Goal: Leave review/rating

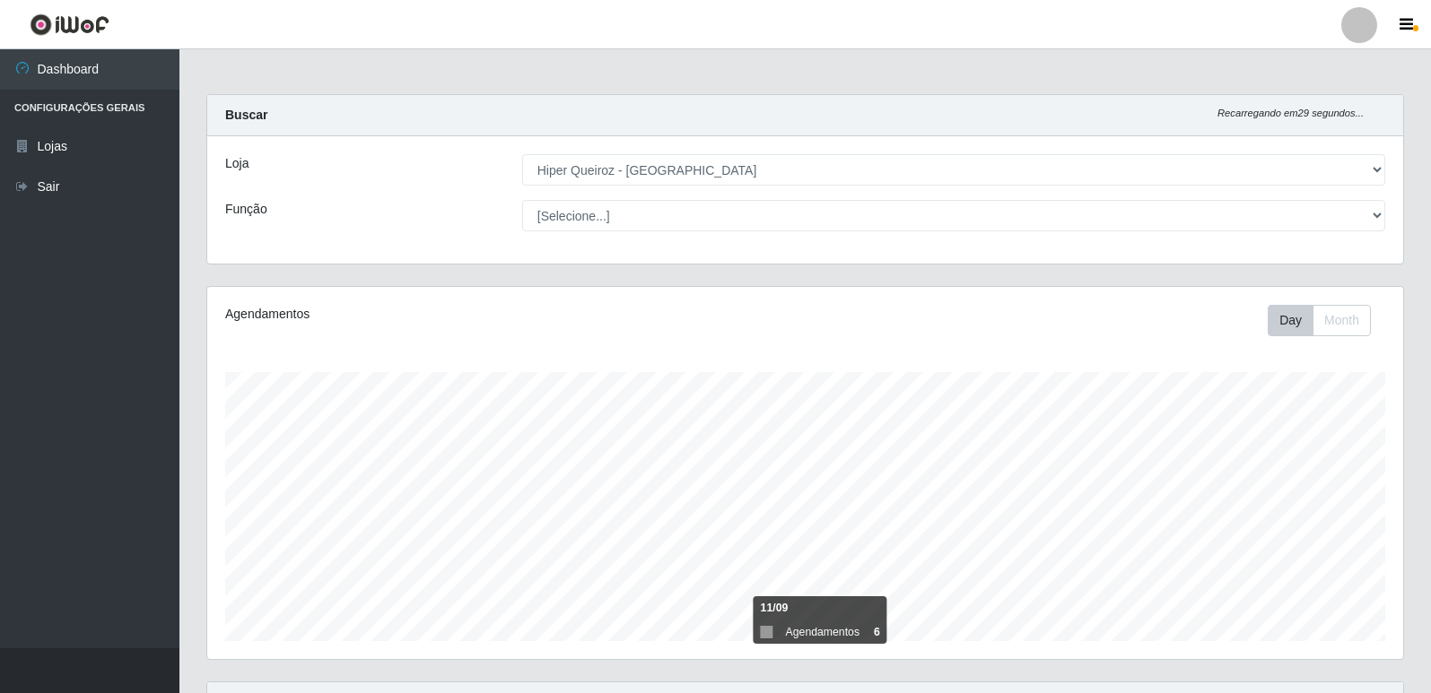
select select "516"
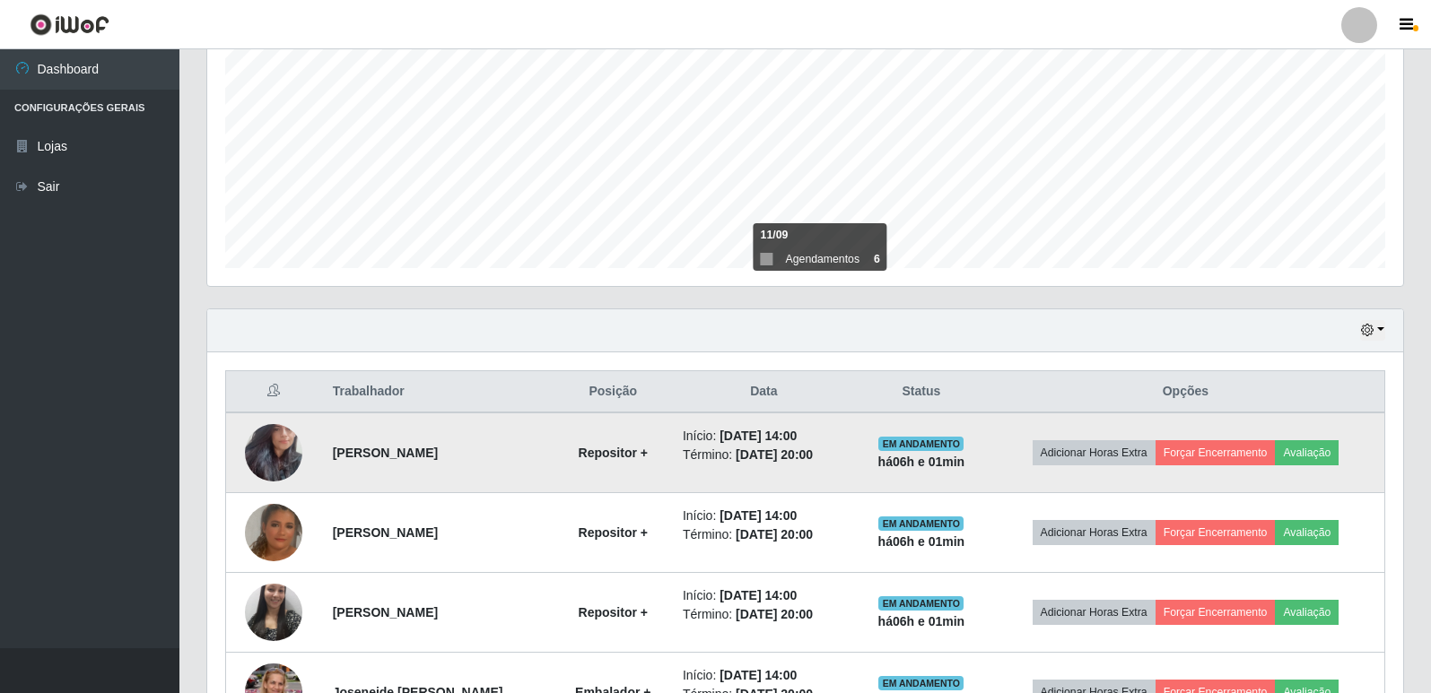
scroll to position [478, 0]
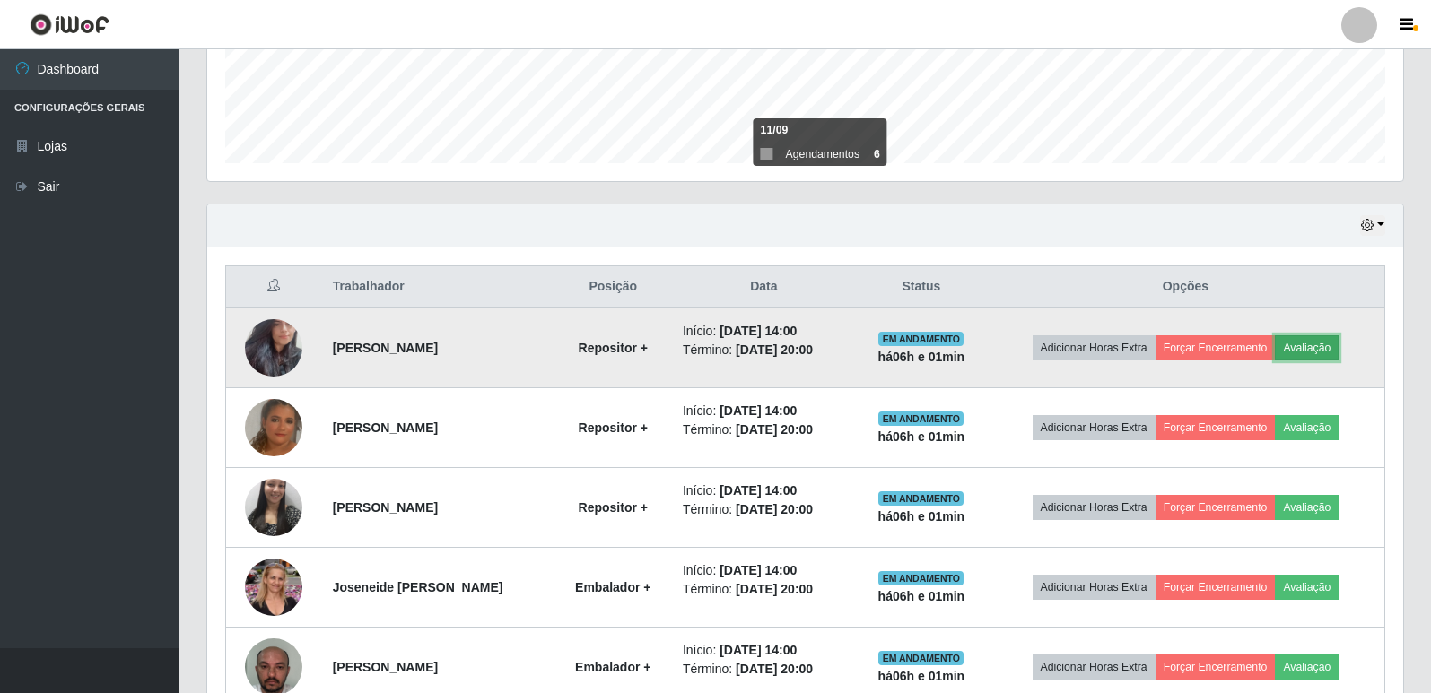
click at [1322, 360] on button "Avaliação" at bounding box center [1307, 348] width 64 height 25
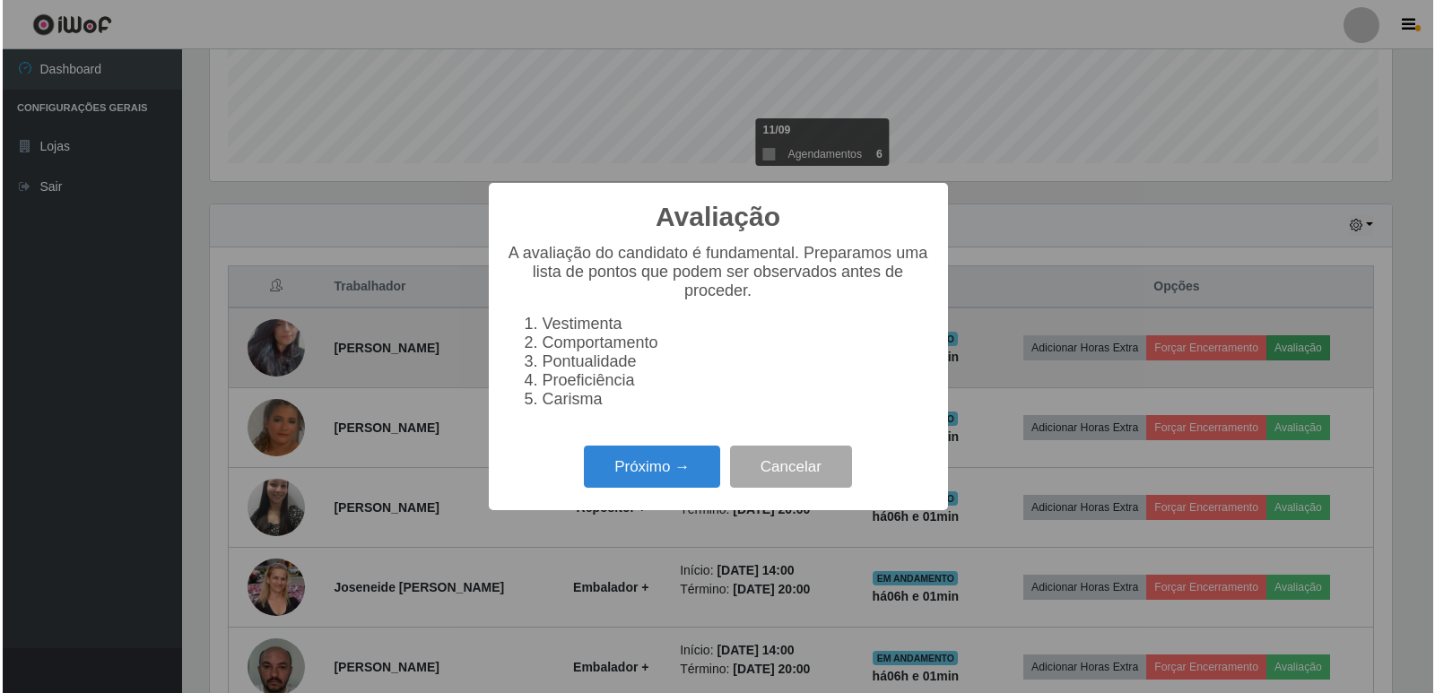
scroll to position [372, 1187]
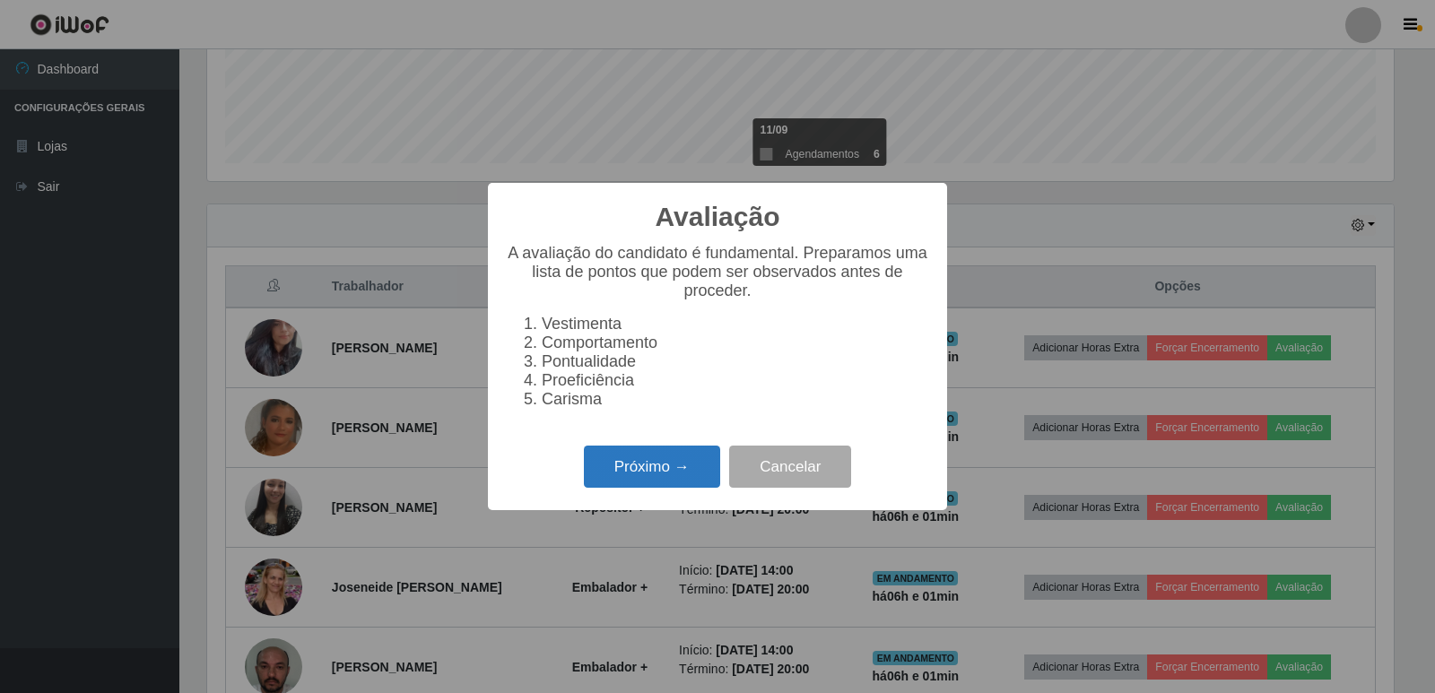
click at [655, 462] on button "Próximo →" at bounding box center [652, 467] width 136 height 42
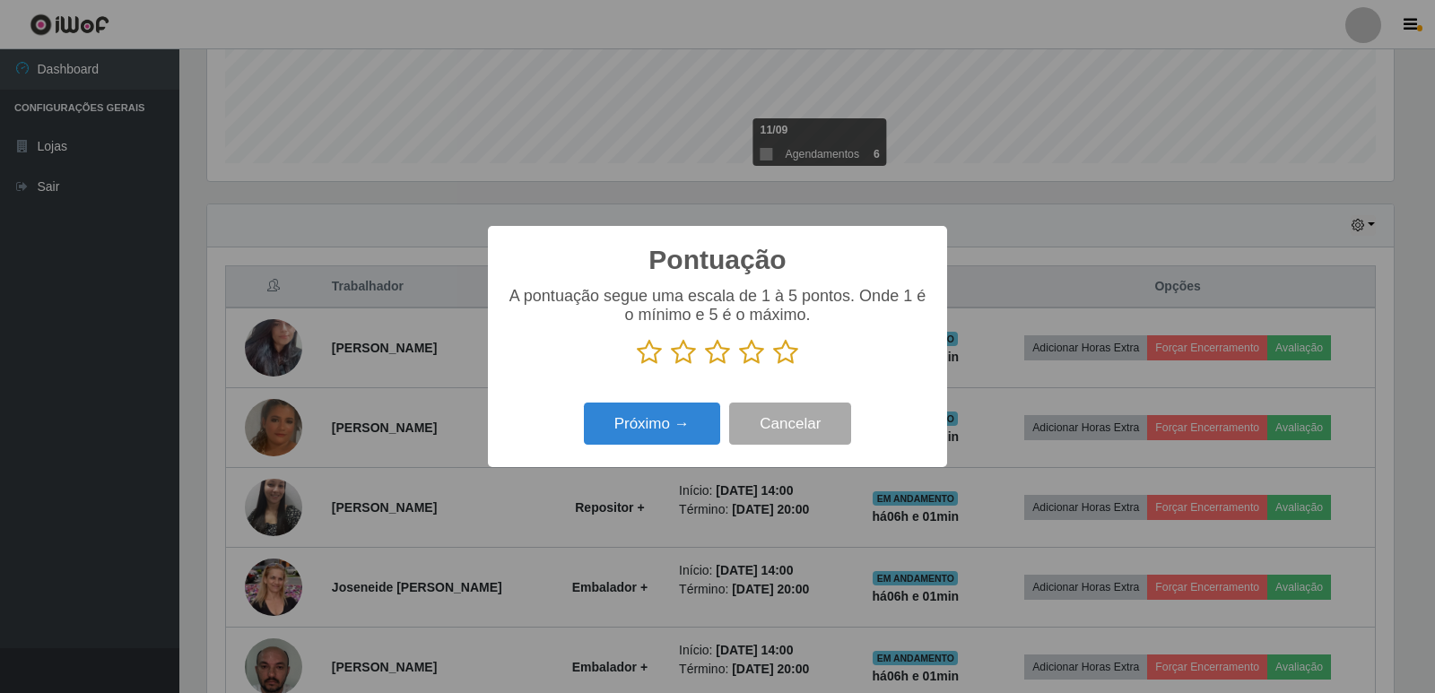
scroll to position [896688, 895874]
drag, startPoint x: 783, startPoint y: 357, endPoint x: 763, endPoint y: 370, distance: 24.6
click at [782, 357] on icon at bounding box center [785, 352] width 25 height 27
click at [773, 366] on input "radio" at bounding box center [773, 366] width 0 height 0
click at [619, 415] on button "Próximo →" at bounding box center [652, 424] width 136 height 42
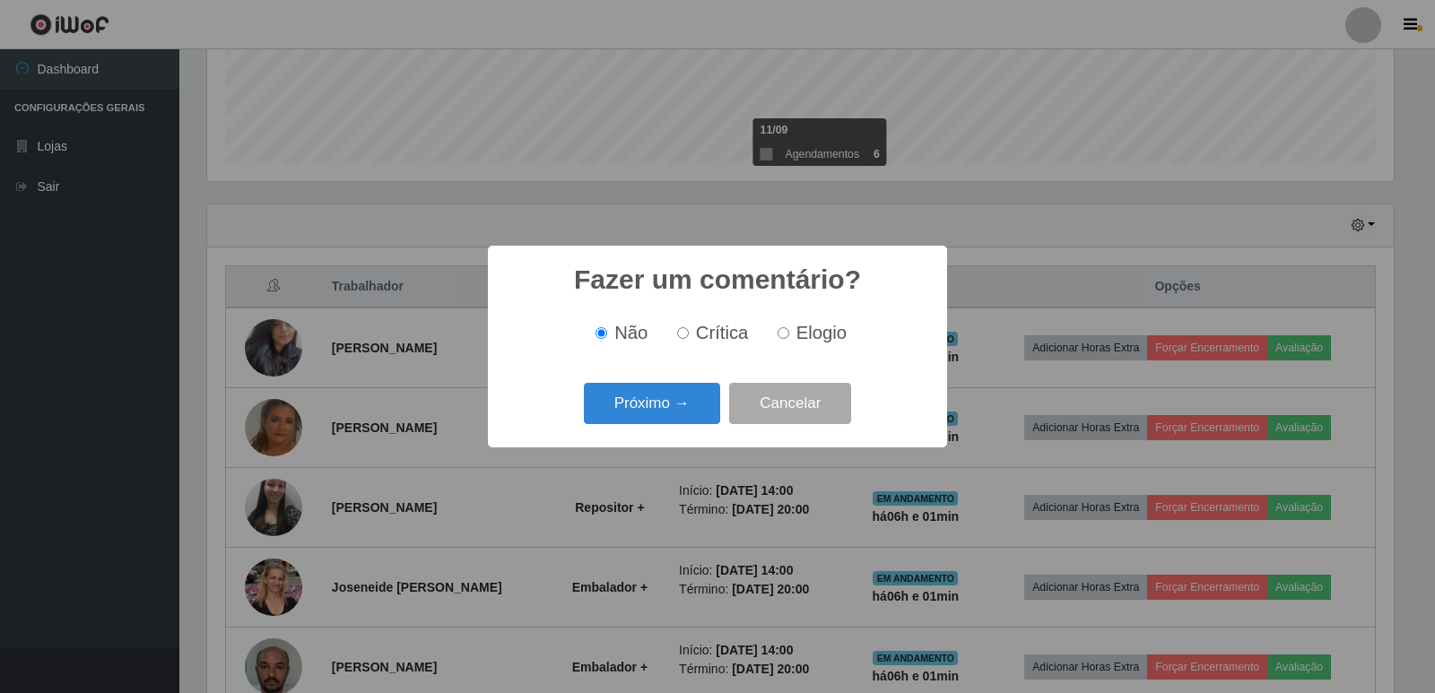
click at [781, 339] on input "Elogio" at bounding box center [784, 333] width 12 height 12
radio input "true"
click at [678, 399] on button "Próximo →" at bounding box center [652, 404] width 136 height 42
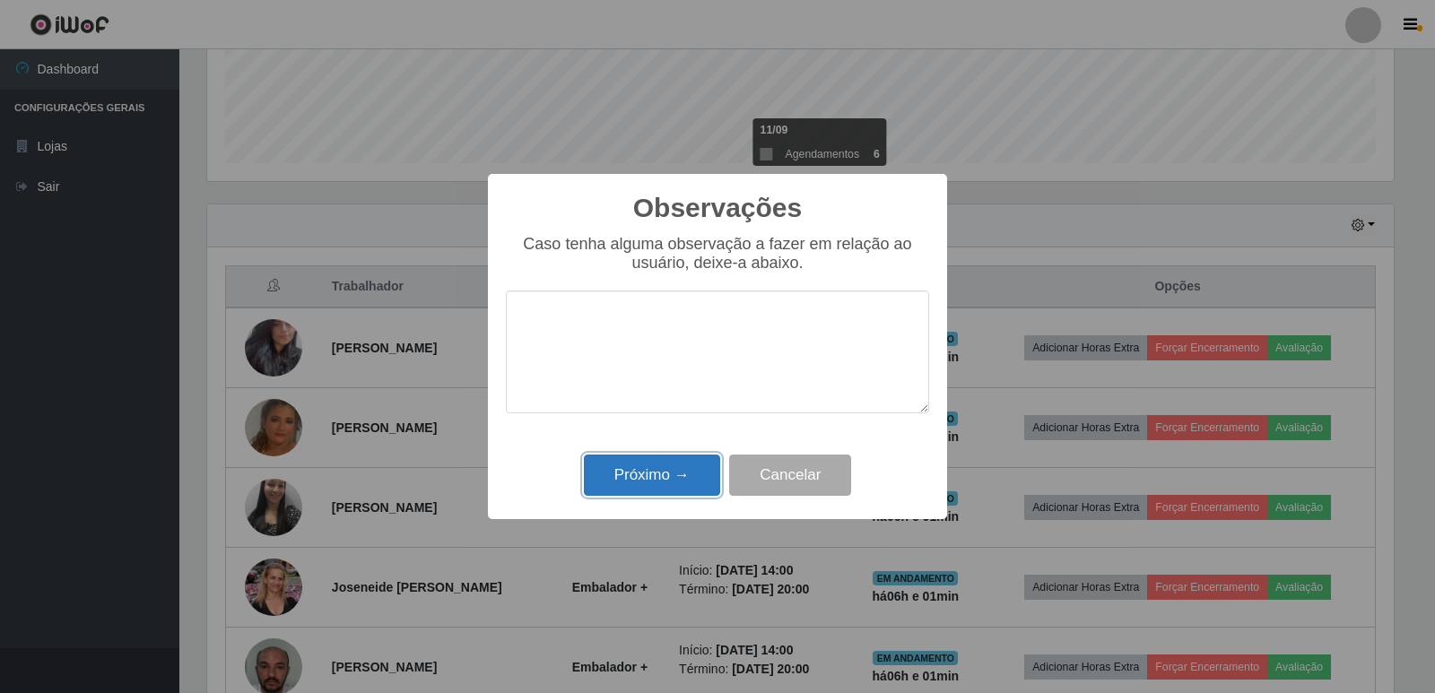
click at [685, 472] on button "Próximo →" at bounding box center [652, 476] width 136 height 42
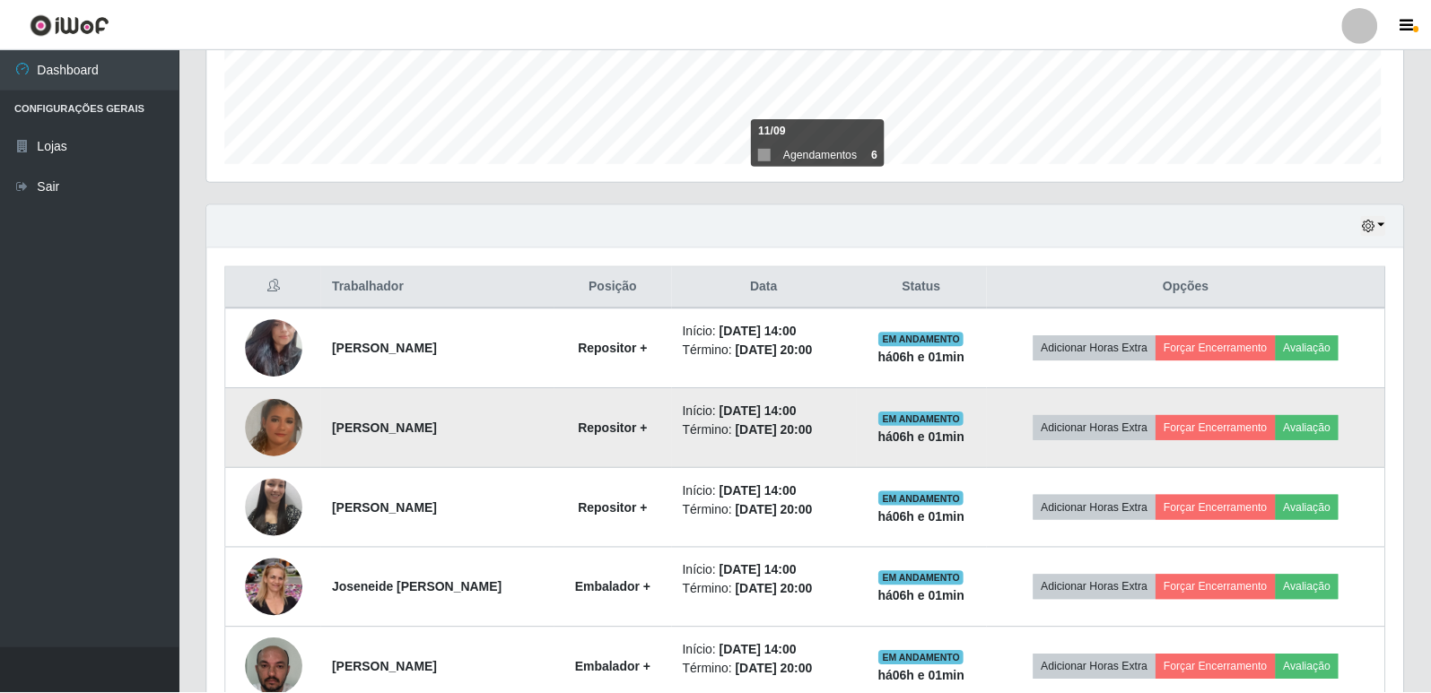
scroll to position [372, 1196]
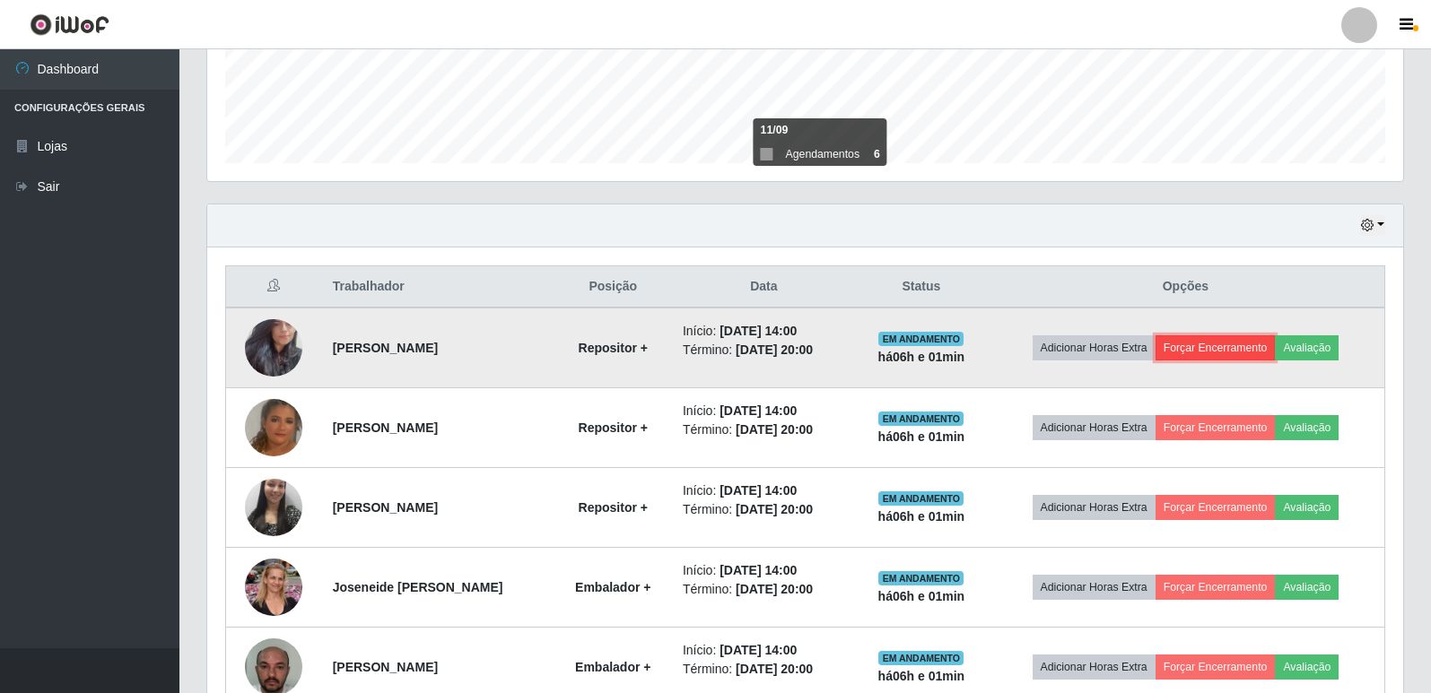
click at [1212, 361] on button "Forçar Encerramento" at bounding box center [1215, 348] width 120 height 25
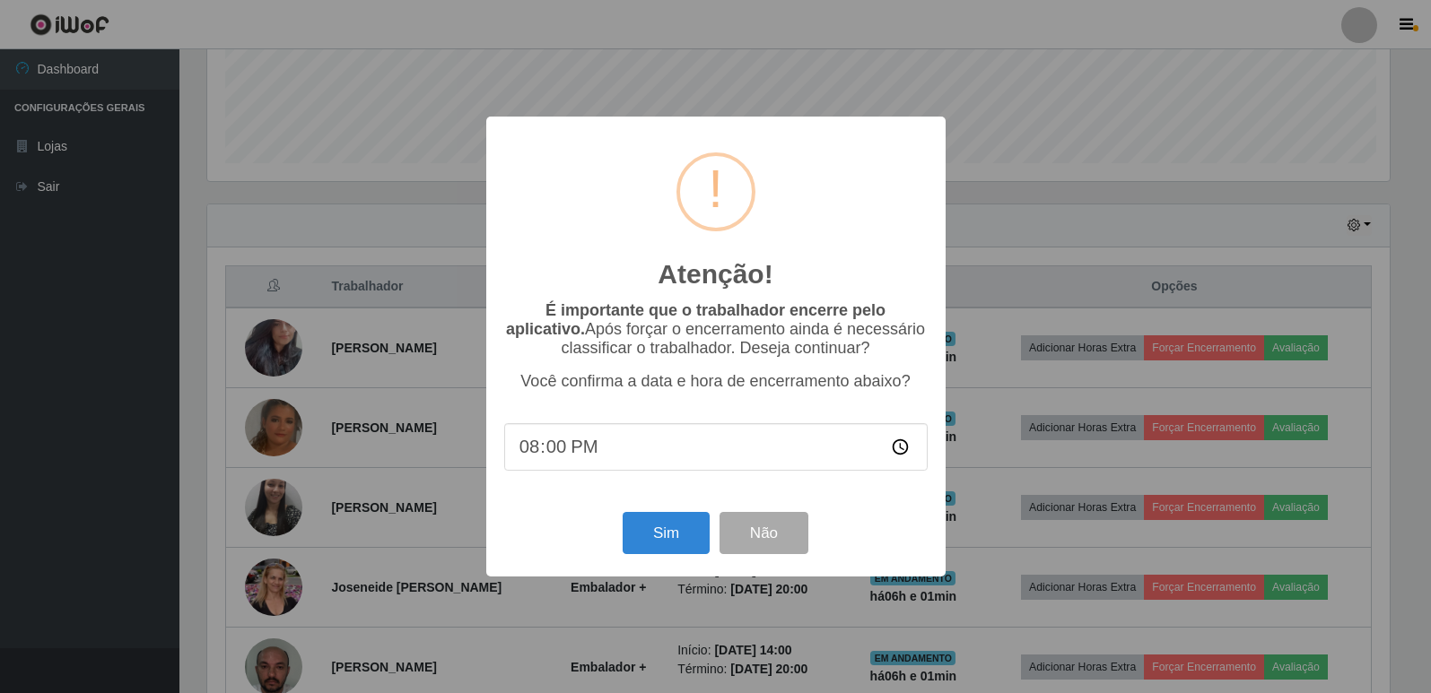
scroll to position [372, 1187]
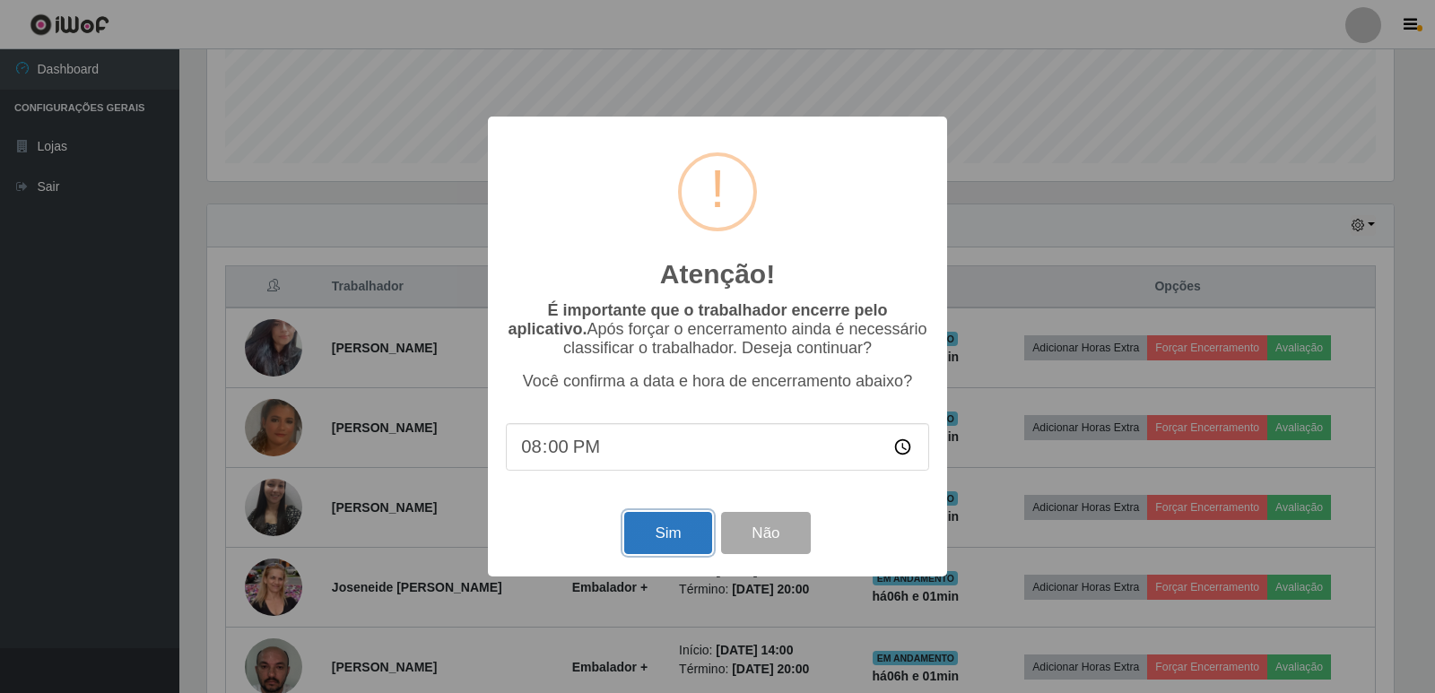
click at [680, 527] on button "Sim" at bounding box center [667, 533] width 87 height 42
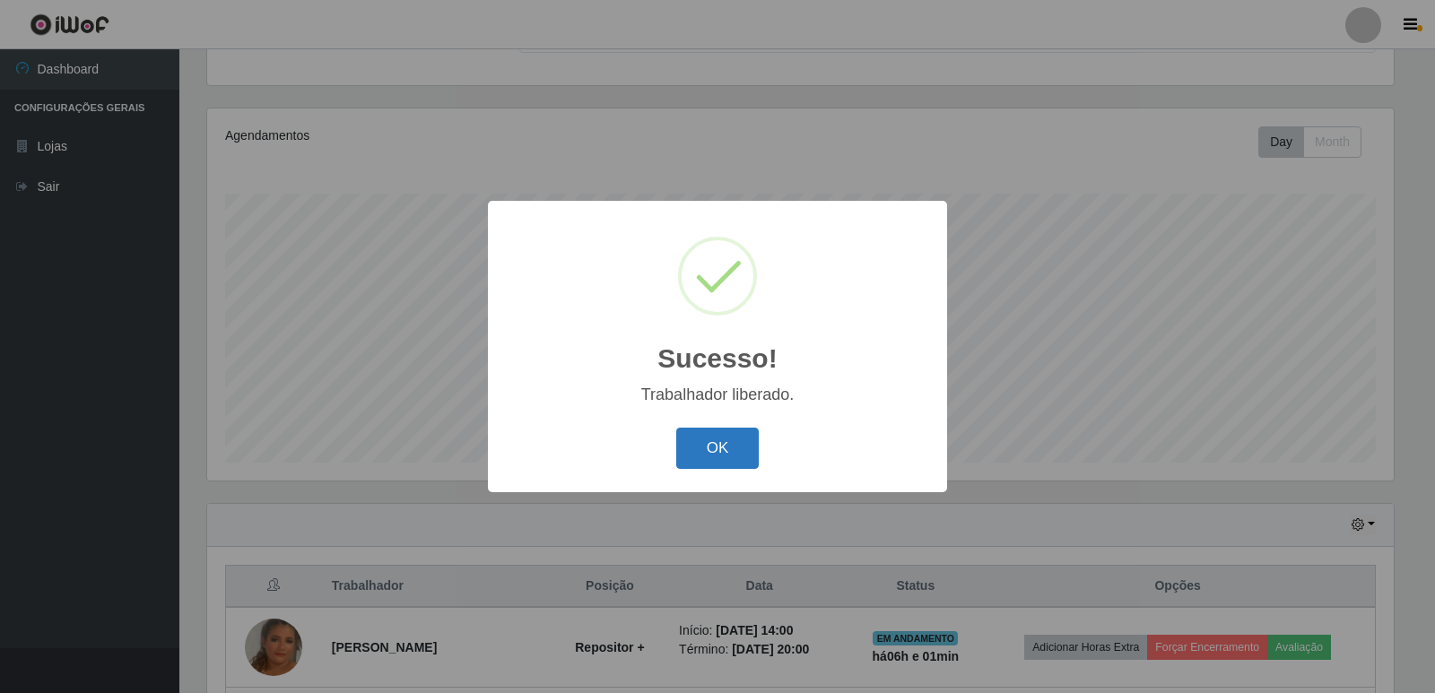
click at [712, 453] on button "OK" at bounding box center [717, 449] width 83 height 42
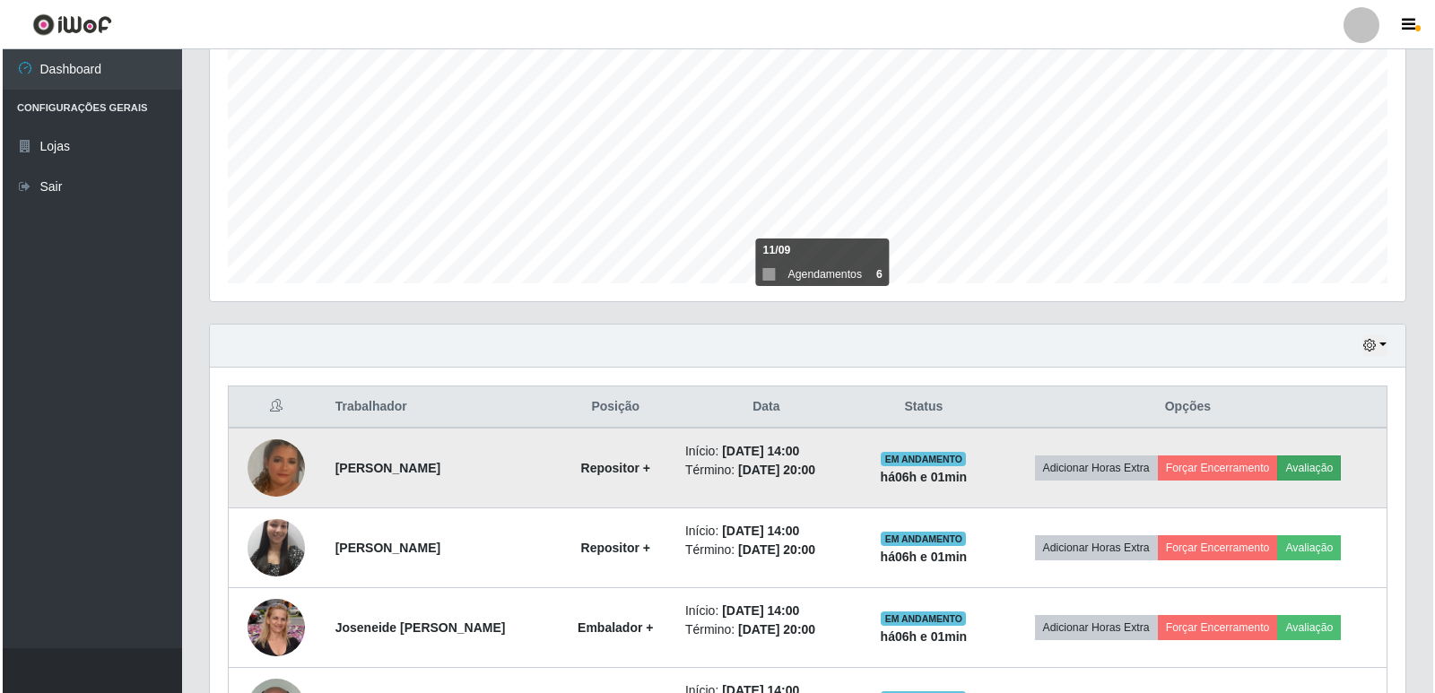
scroll to position [448, 0]
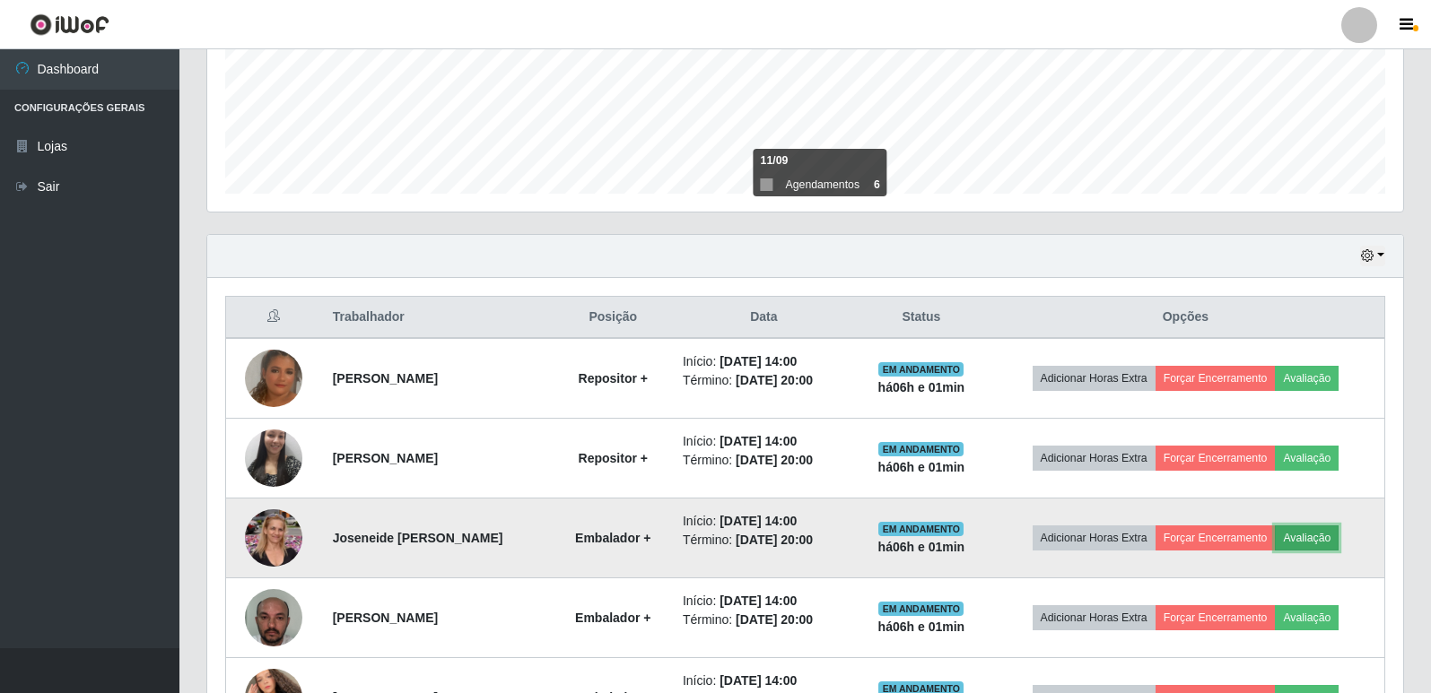
click at [1324, 538] on button "Avaliação" at bounding box center [1307, 538] width 64 height 25
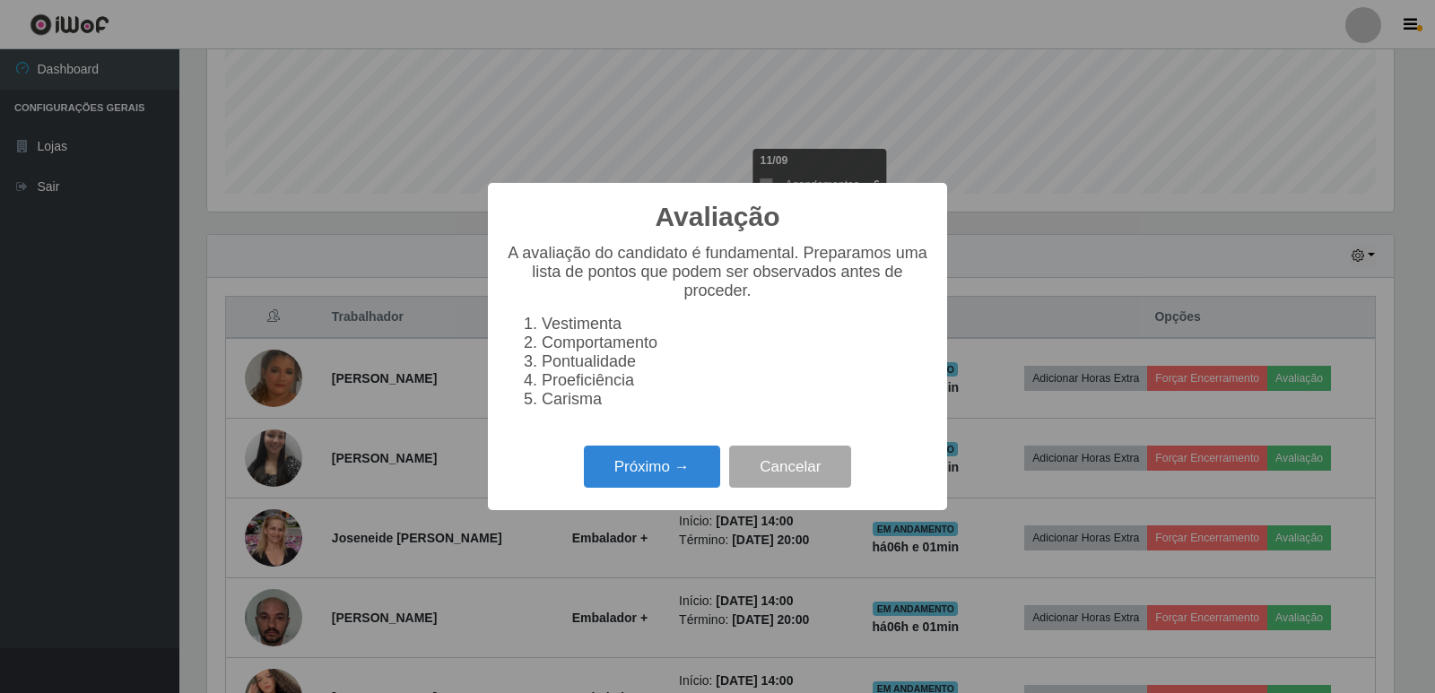
scroll to position [372, 1187]
click at [696, 488] on button "Próximo →" at bounding box center [652, 467] width 136 height 42
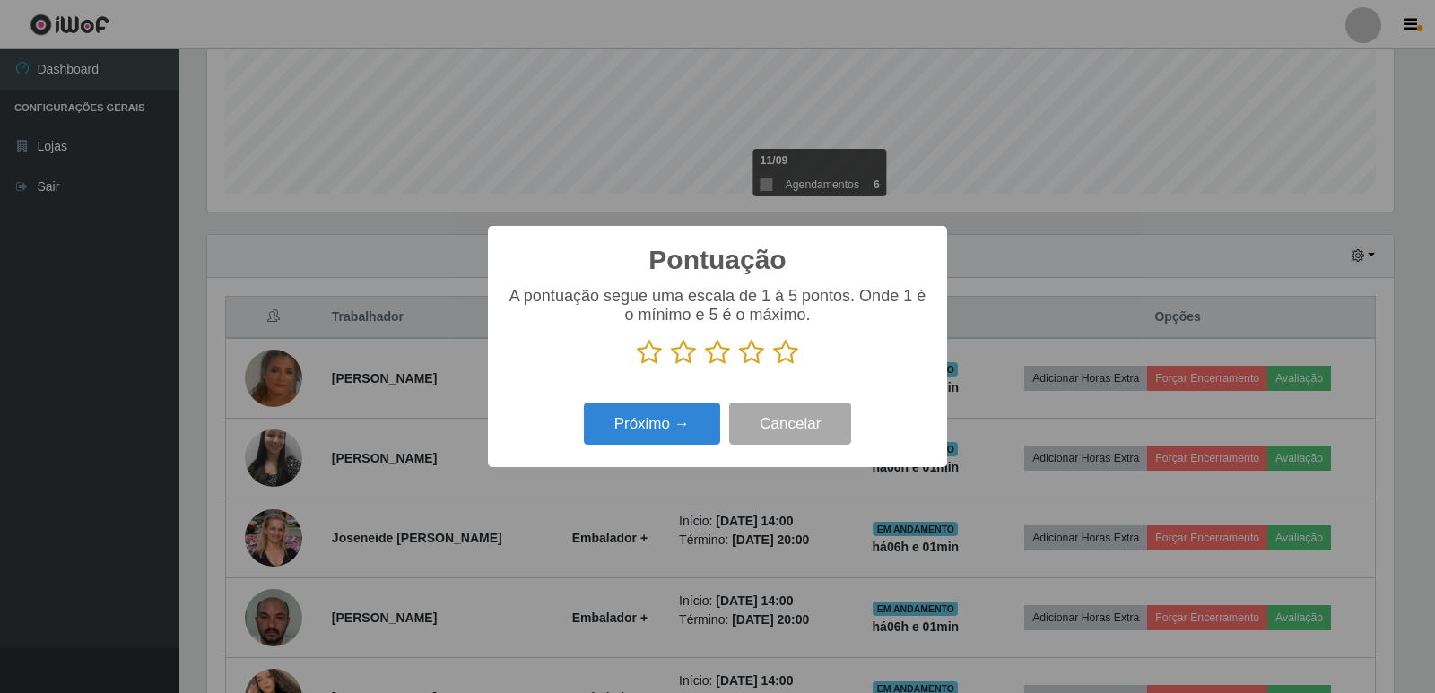
click at [780, 364] on icon at bounding box center [785, 352] width 25 height 27
click at [773, 366] on input "radio" at bounding box center [773, 366] width 0 height 0
click at [685, 419] on button "Próximo →" at bounding box center [652, 424] width 136 height 42
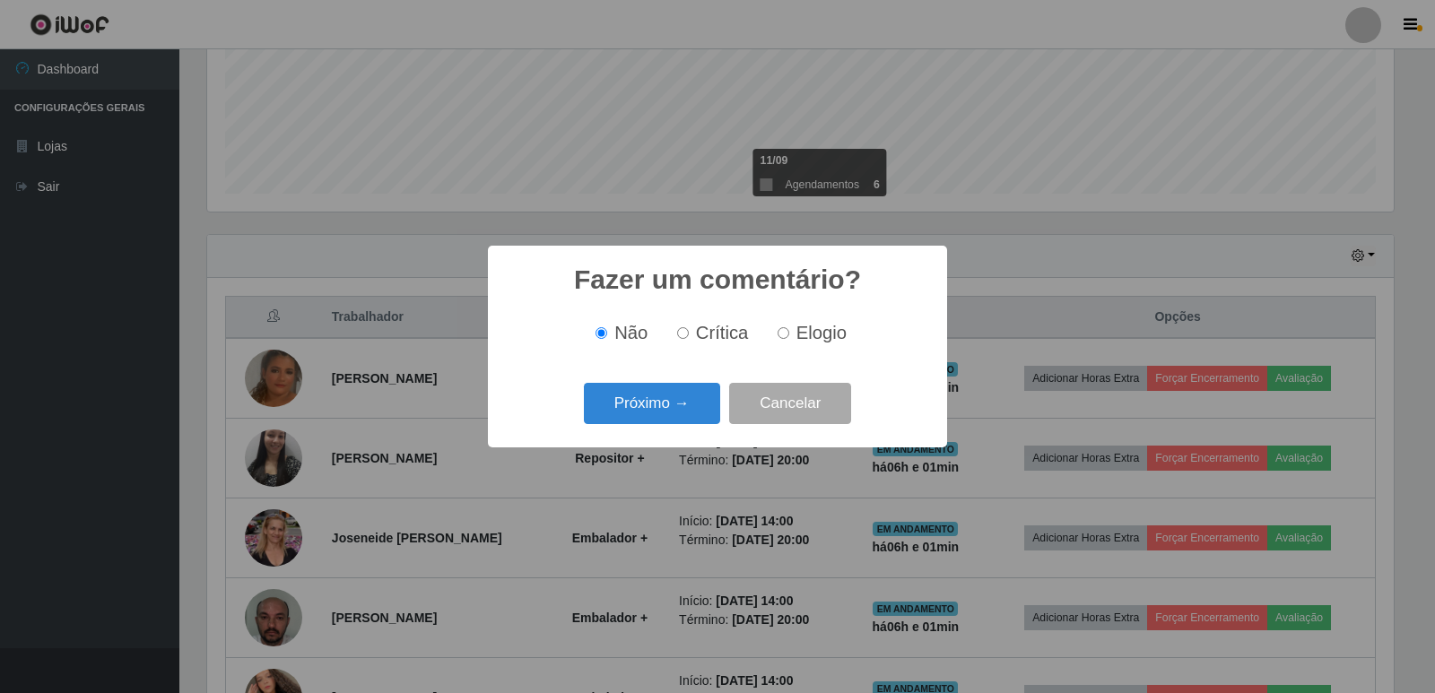
click at [786, 332] on input "Elogio" at bounding box center [784, 333] width 12 height 12
radio input "true"
click at [679, 398] on button "Próximo →" at bounding box center [652, 404] width 136 height 42
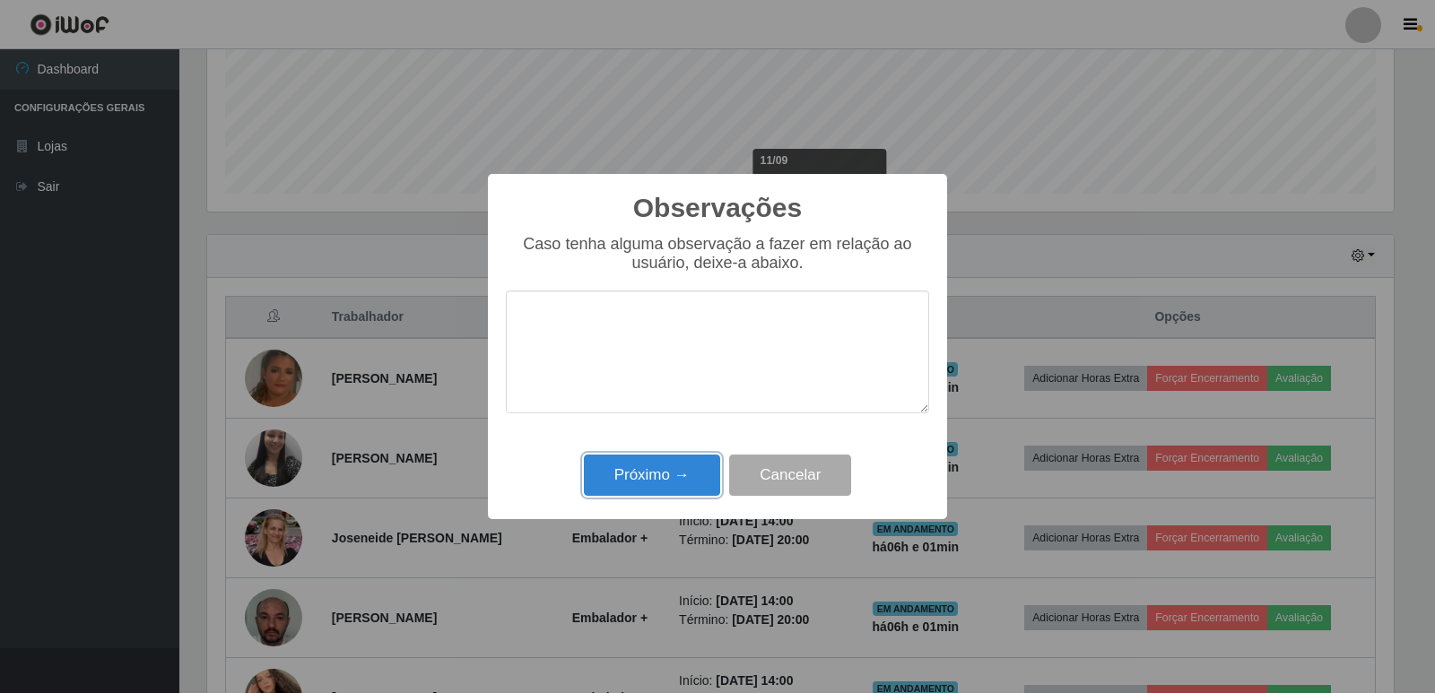
drag, startPoint x: 676, startPoint y: 471, endPoint x: 685, endPoint y: 442, distance: 30.1
click at [680, 452] on div "Próximo → Cancelar" at bounding box center [717, 474] width 423 height 51
drag, startPoint x: 656, startPoint y: 470, endPoint x: 665, endPoint y: 466, distance: 10.0
click at [656, 469] on button "Próximo →" at bounding box center [652, 476] width 136 height 42
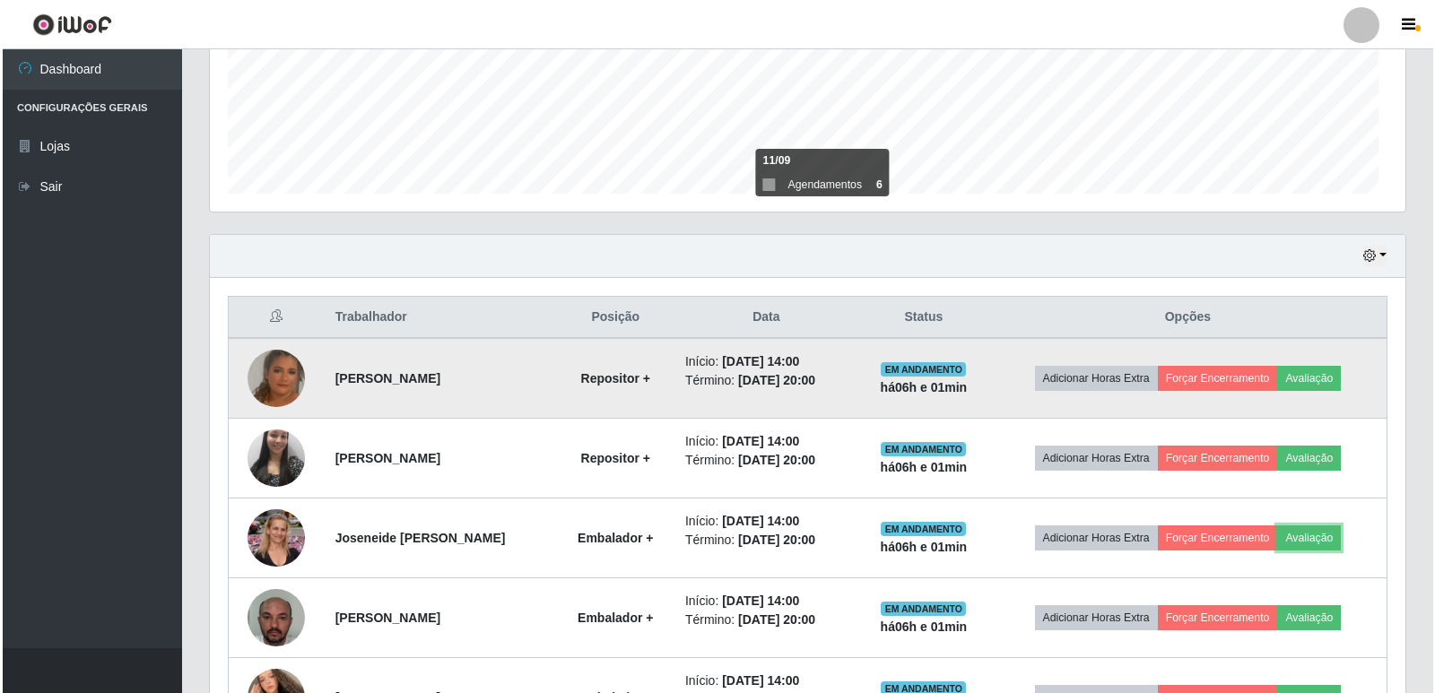
scroll to position [372, 1196]
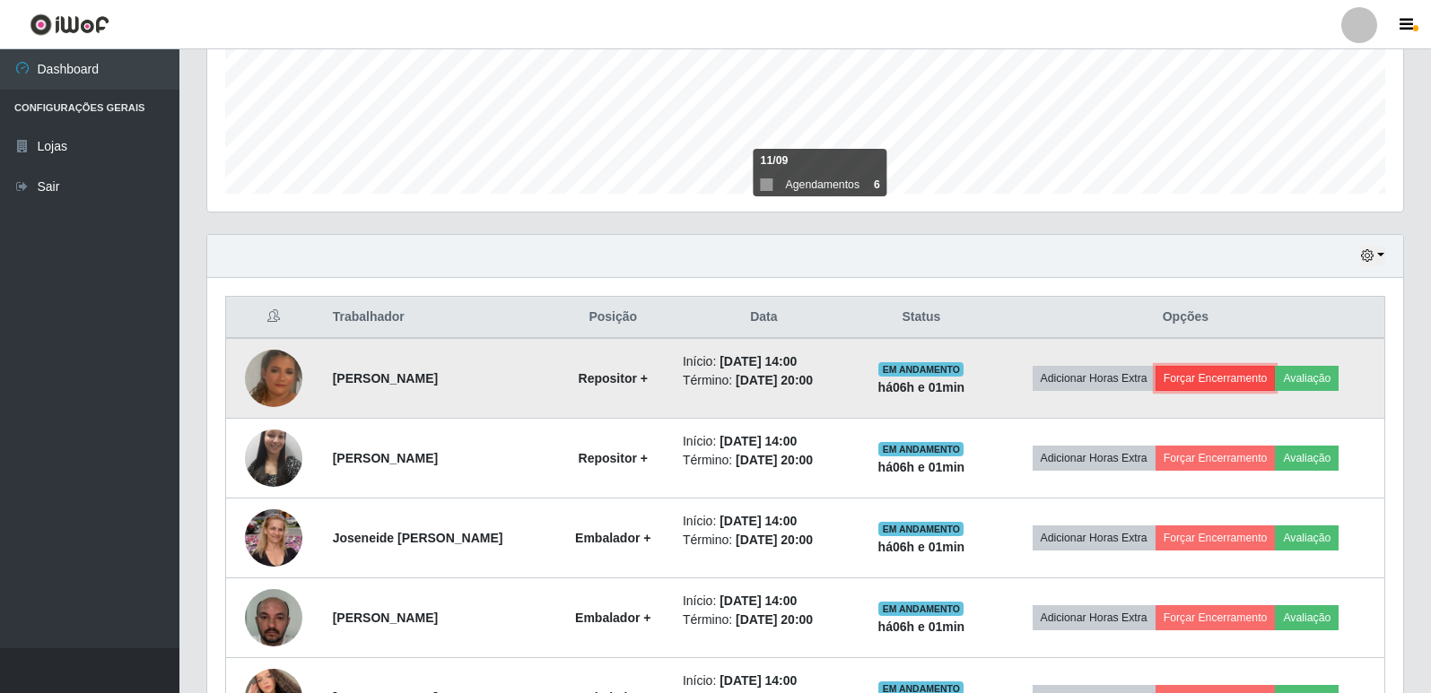
click at [1198, 385] on button "Forçar Encerramento" at bounding box center [1215, 378] width 120 height 25
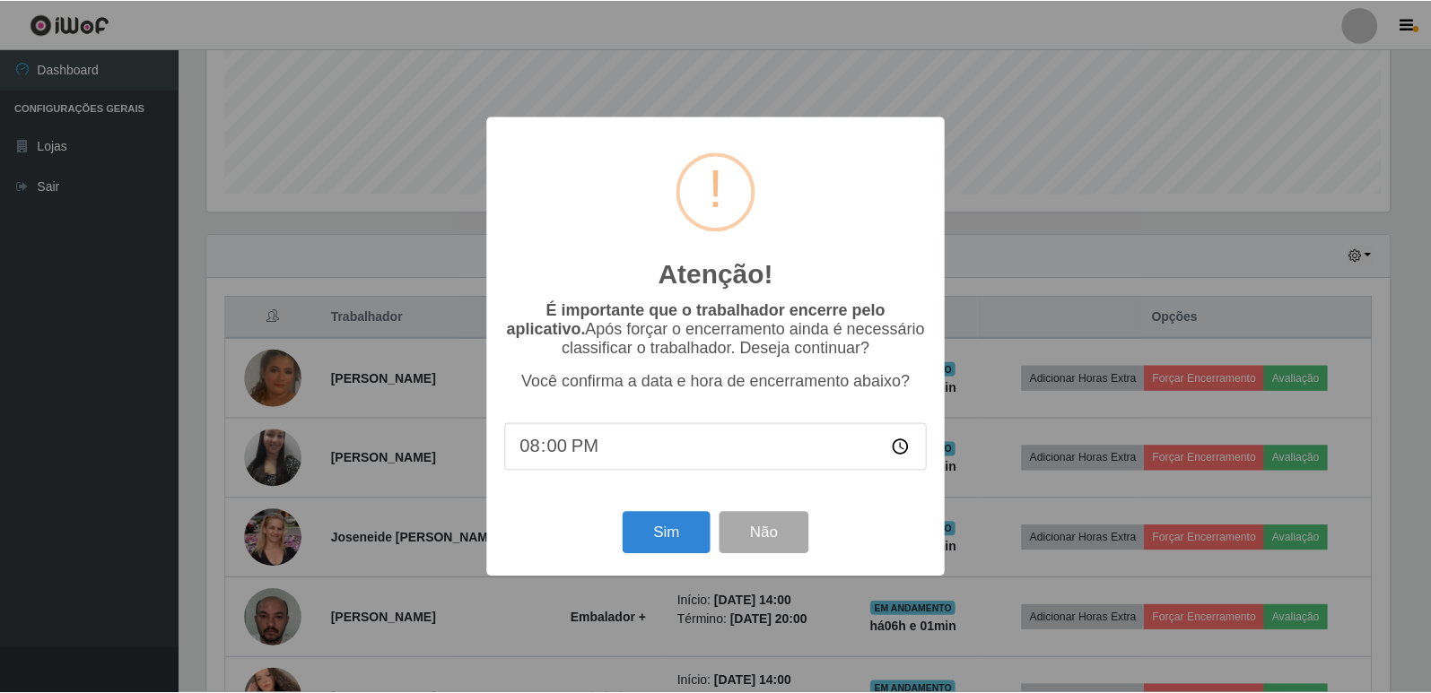
scroll to position [372, 1187]
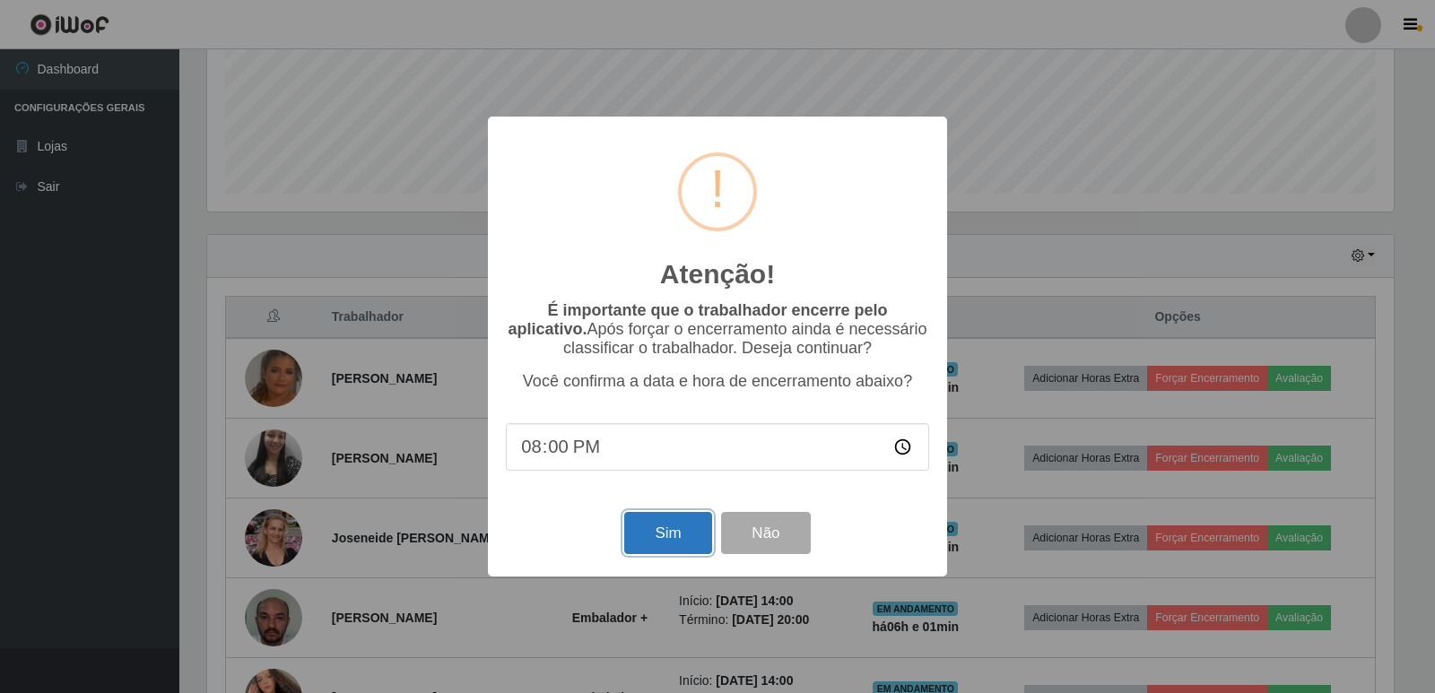
click at [684, 527] on button "Sim" at bounding box center [667, 533] width 87 height 42
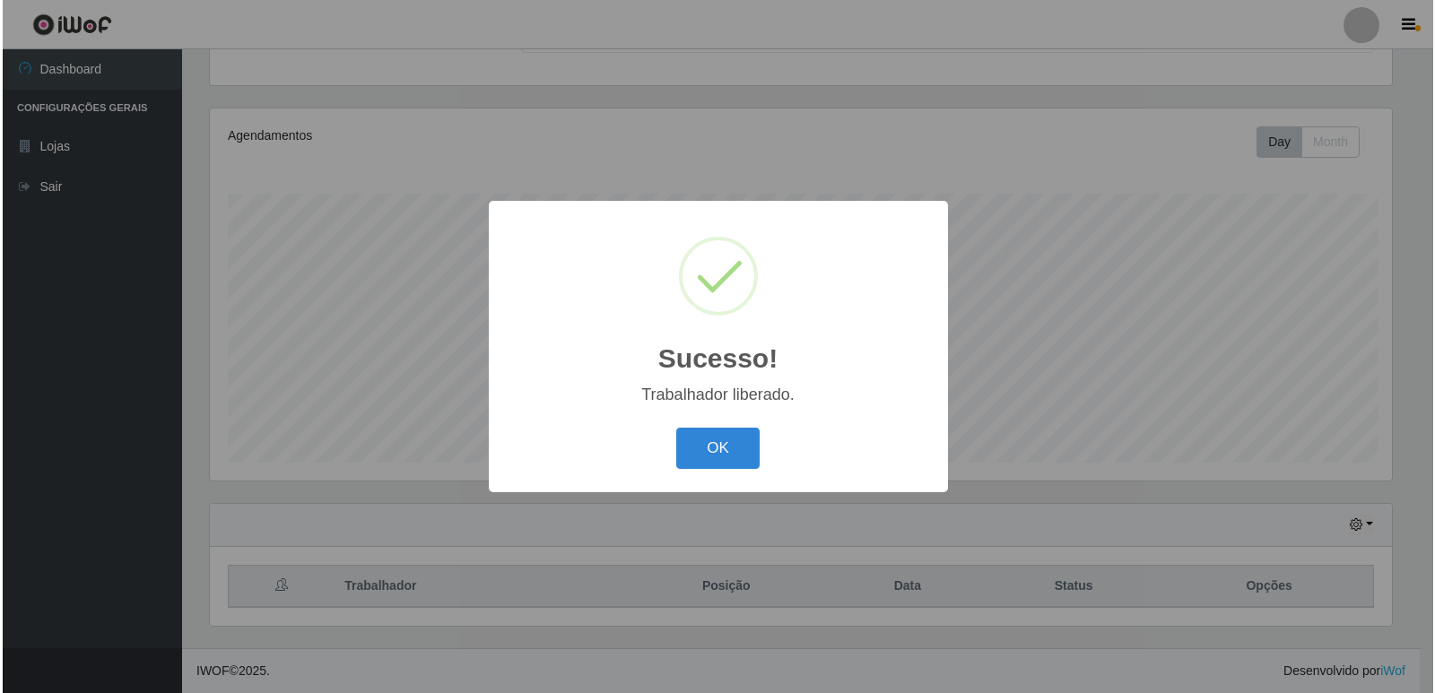
scroll to position [0, 0]
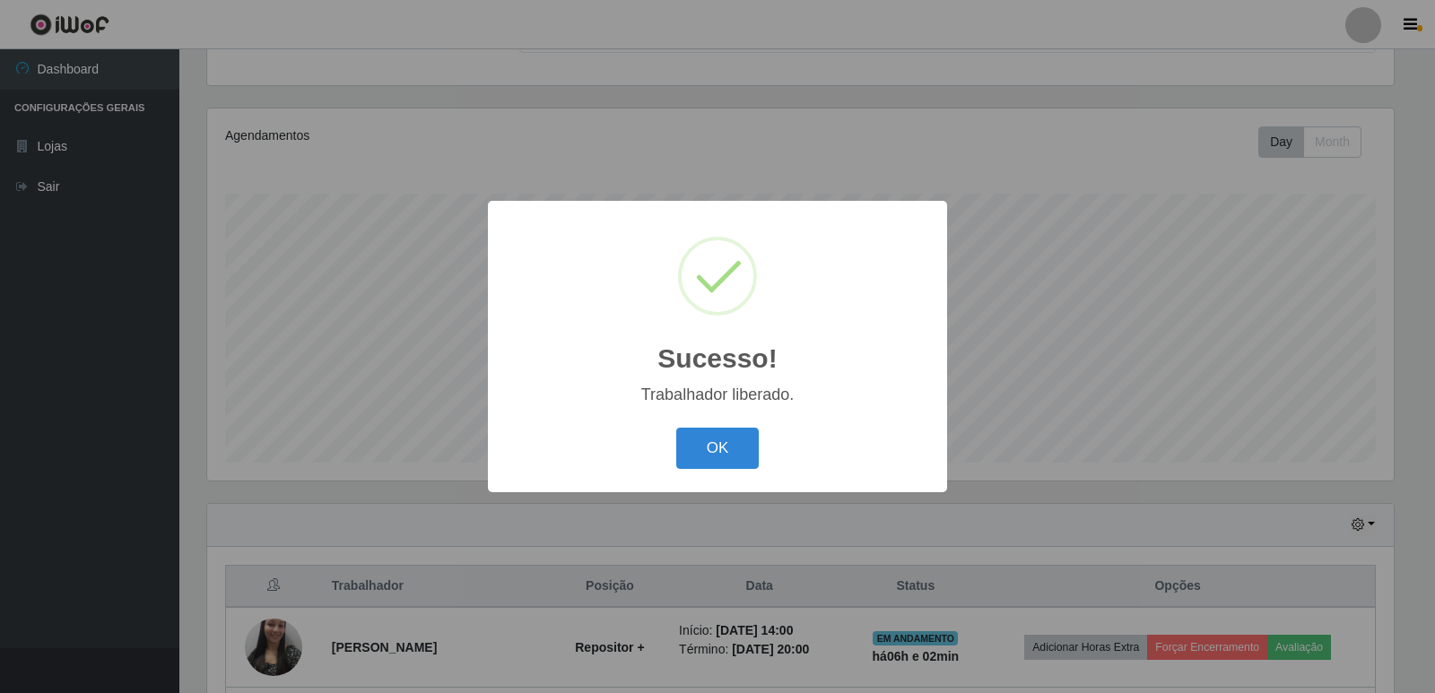
click at [719, 465] on button "OK" at bounding box center [717, 449] width 83 height 42
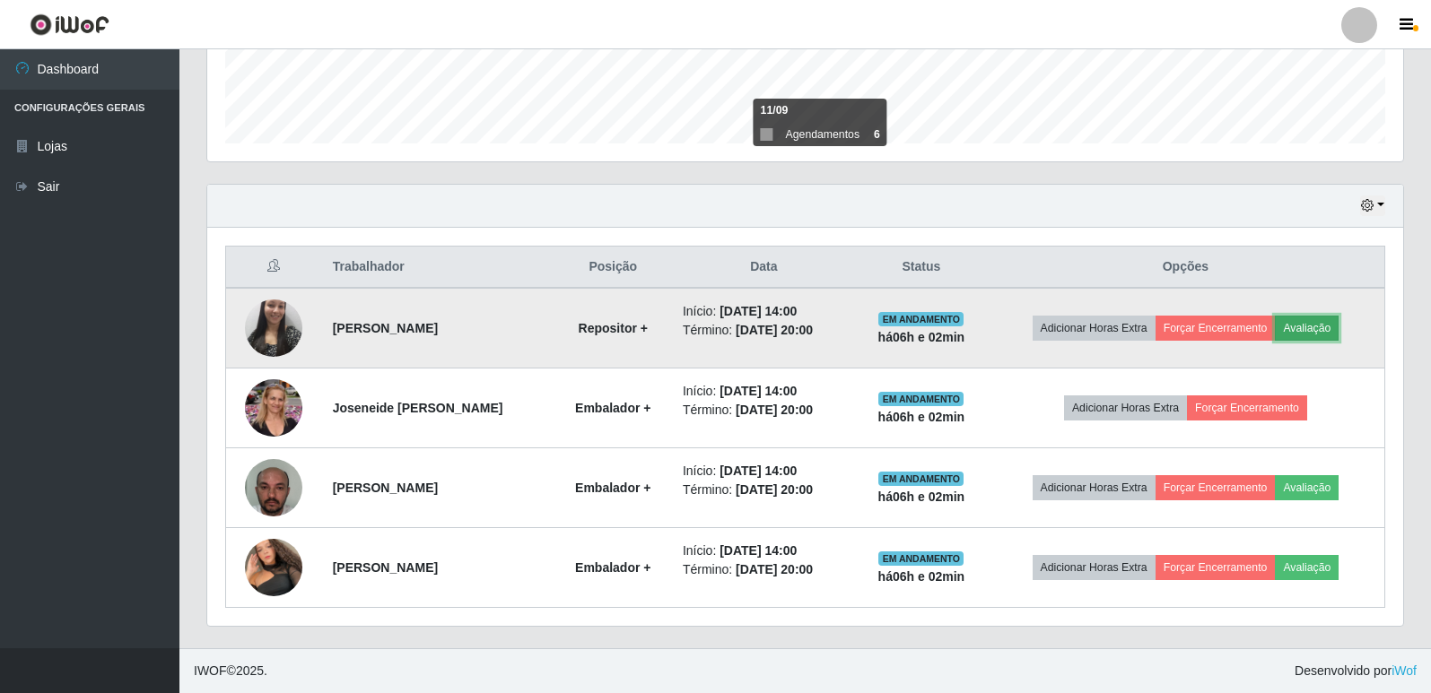
click at [1303, 336] on button "Avaliação" at bounding box center [1307, 328] width 64 height 25
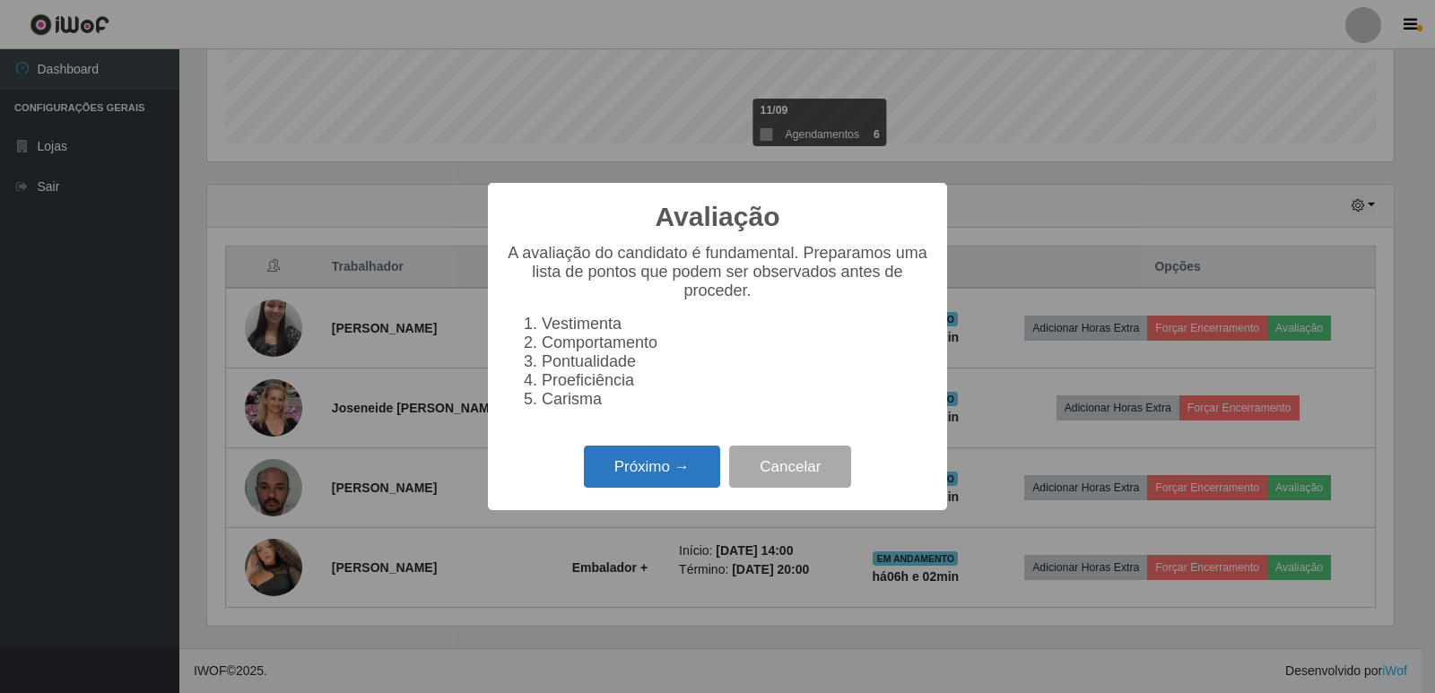
click at [696, 475] on button "Próximo →" at bounding box center [652, 467] width 136 height 42
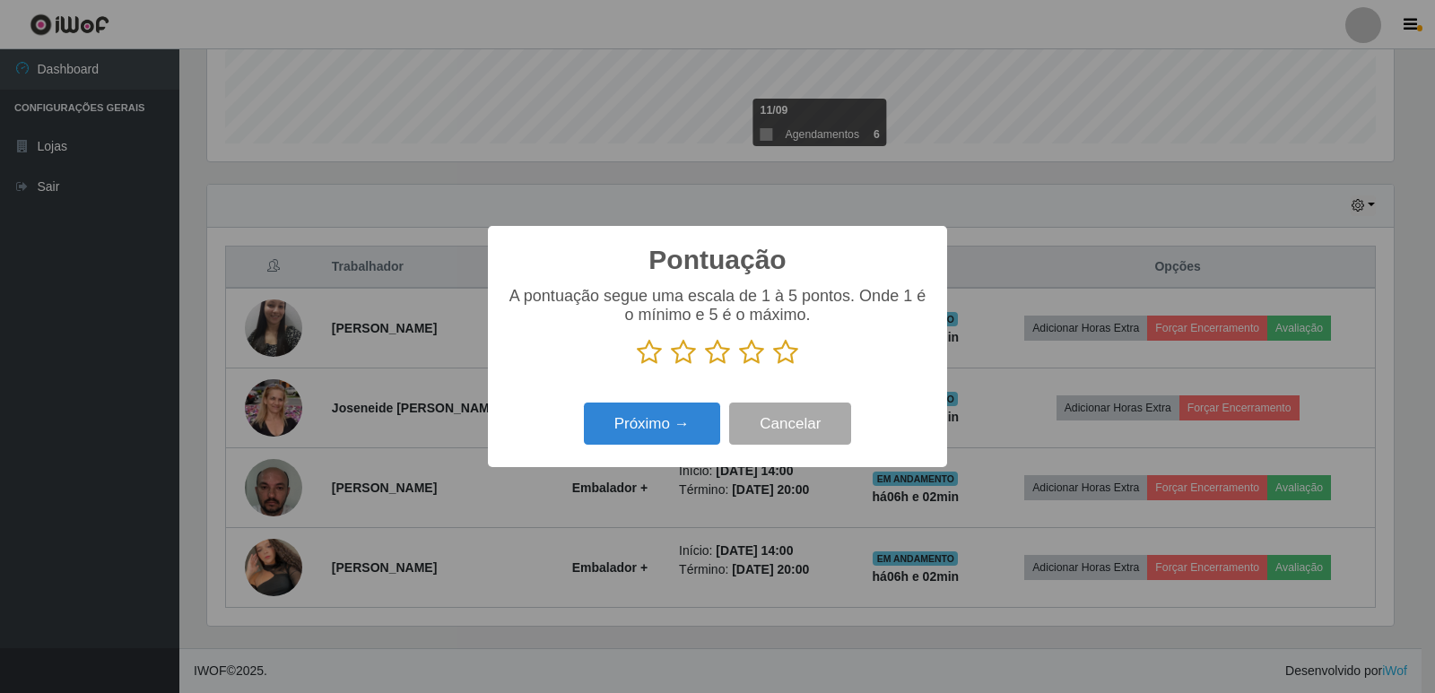
click at [796, 359] on icon at bounding box center [785, 352] width 25 height 27
click at [773, 366] on input "radio" at bounding box center [773, 366] width 0 height 0
click at [669, 427] on button "Próximo →" at bounding box center [652, 424] width 136 height 42
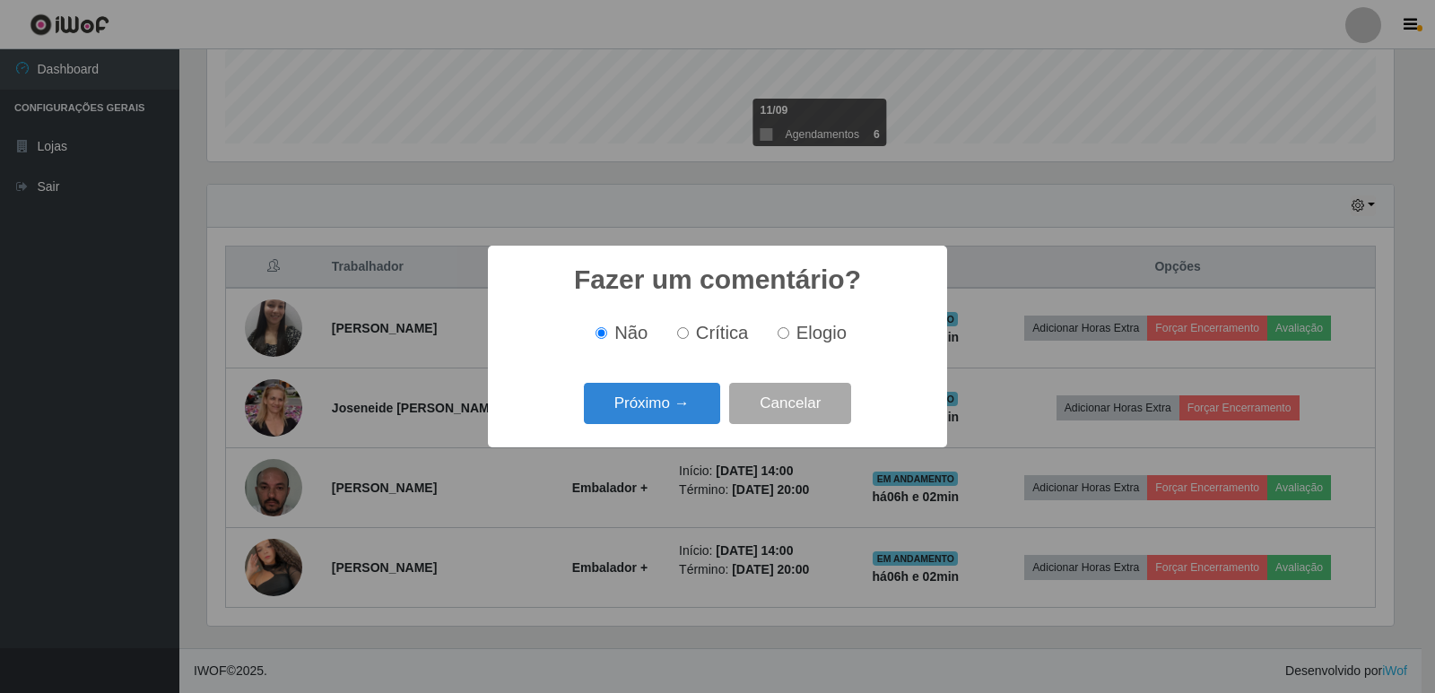
click at [802, 338] on span "Elogio" at bounding box center [822, 333] width 50 height 20
click at [789, 338] on input "Elogio" at bounding box center [784, 333] width 12 height 12
radio input "true"
click at [672, 412] on button "Próximo →" at bounding box center [652, 404] width 136 height 42
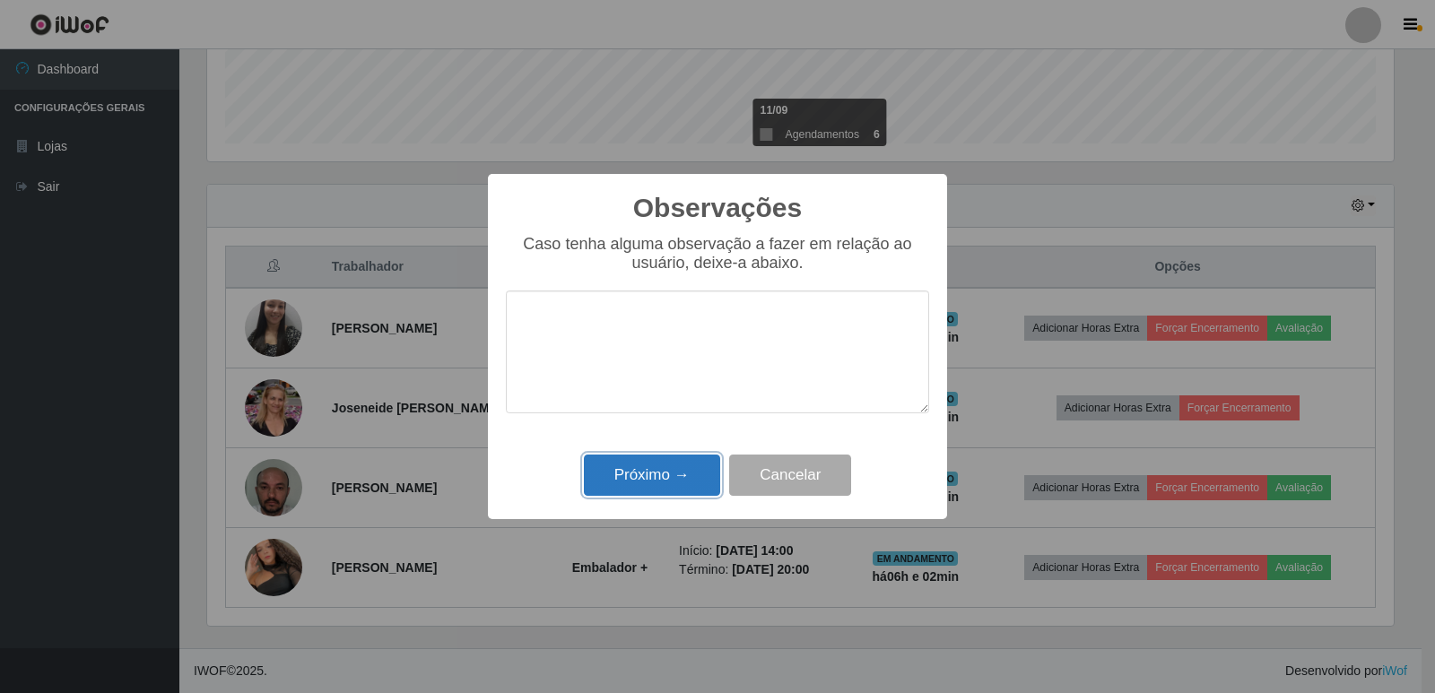
drag, startPoint x: 678, startPoint y: 483, endPoint x: 686, endPoint y: 471, distance: 14.2
click at [679, 474] on button "Próximo →" at bounding box center [652, 476] width 136 height 42
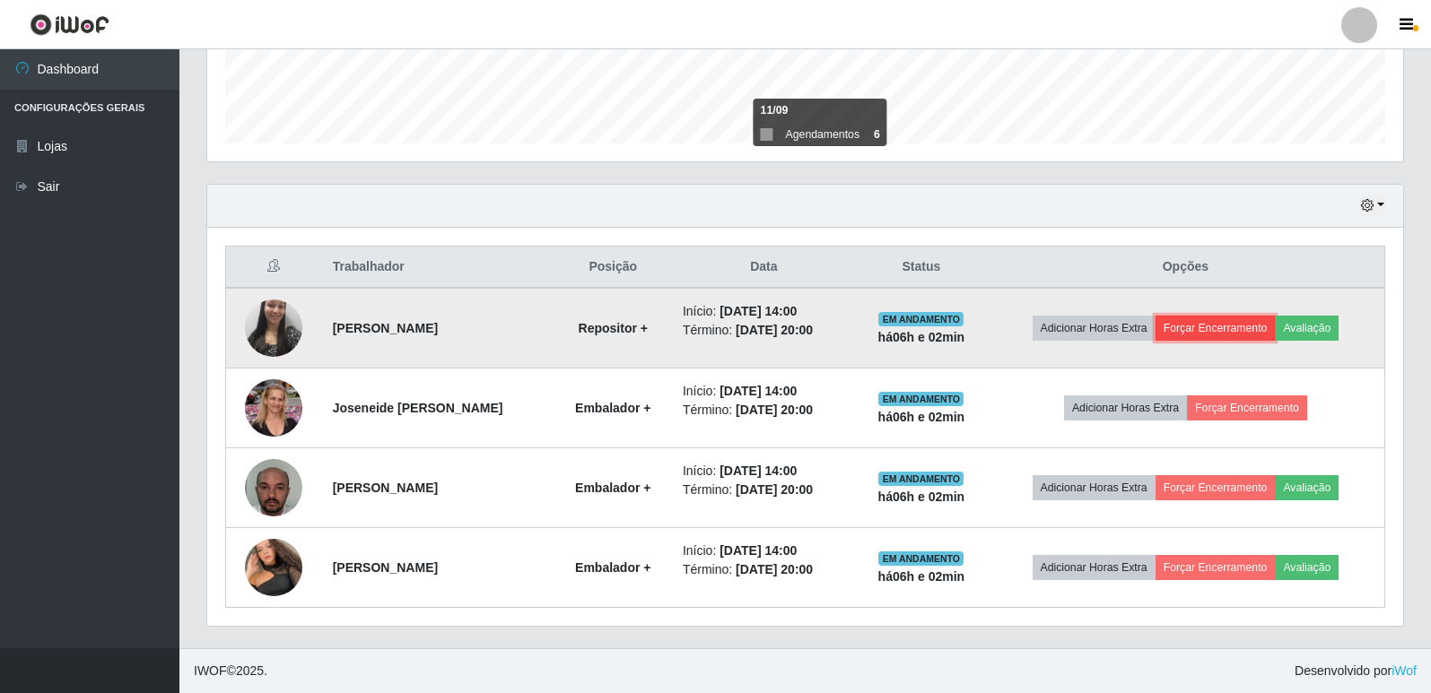
click at [1215, 331] on button "Forçar Encerramento" at bounding box center [1215, 328] width 120 height 25
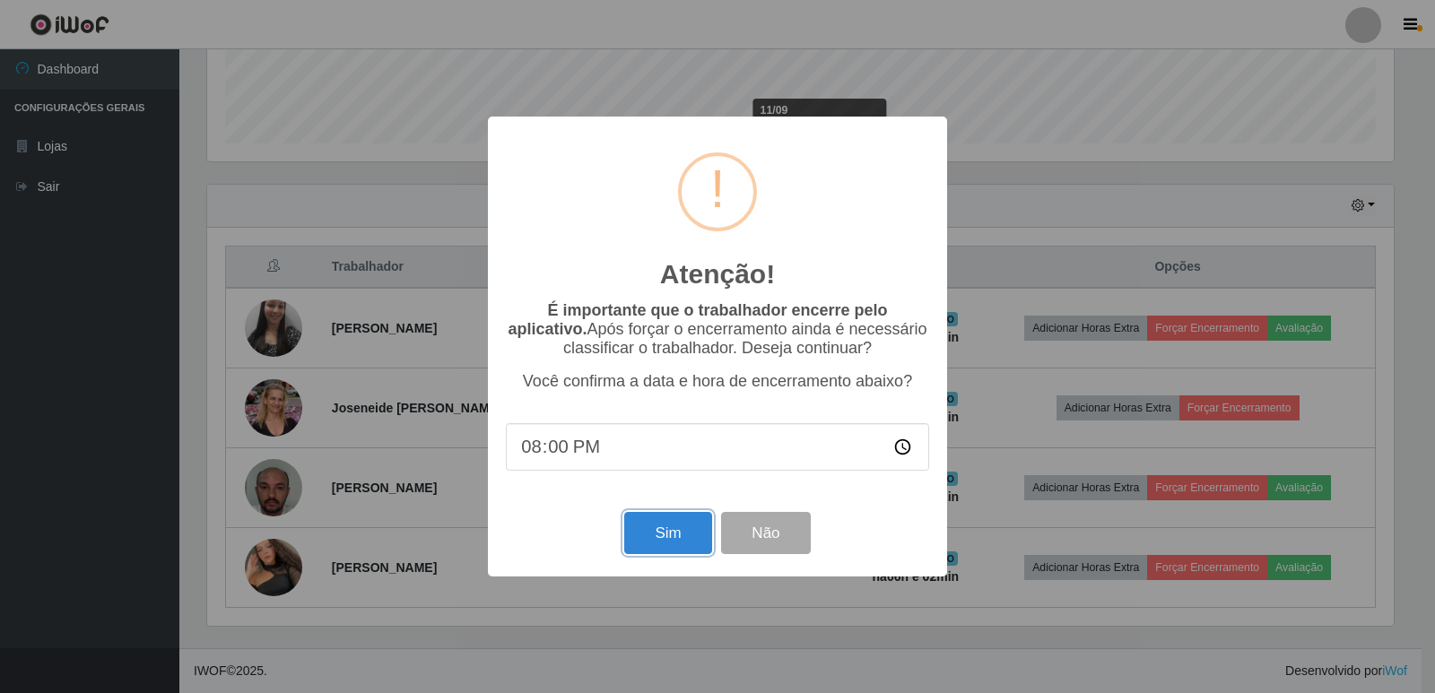
drag, startPoint x: 682, startPoint y: 536, endPoint x: 700, endPoint y: 537, distance: 18.0
click at [684, 528] on button "Sim" at bounding box center [667, 533] width 87 height 42
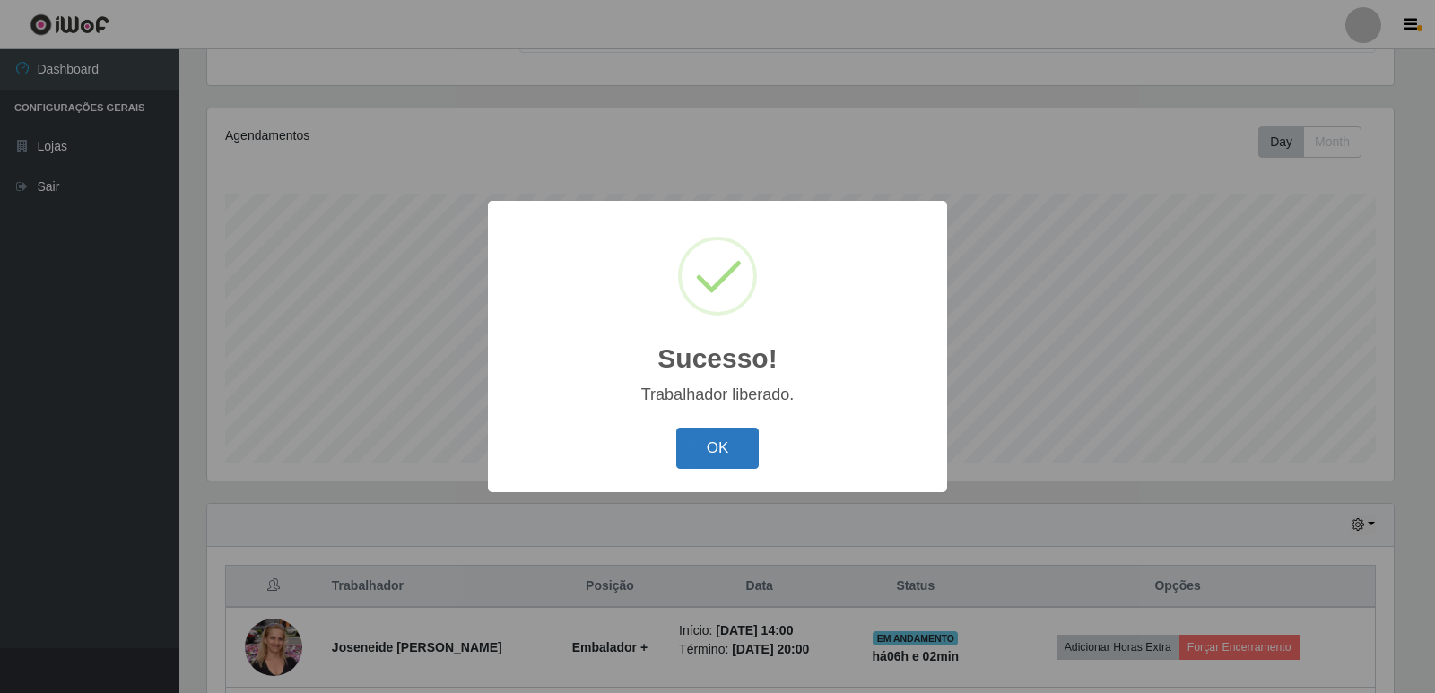
click at [718, 438] on button "OK" at bounding box center [717, 449] width 83 height 42
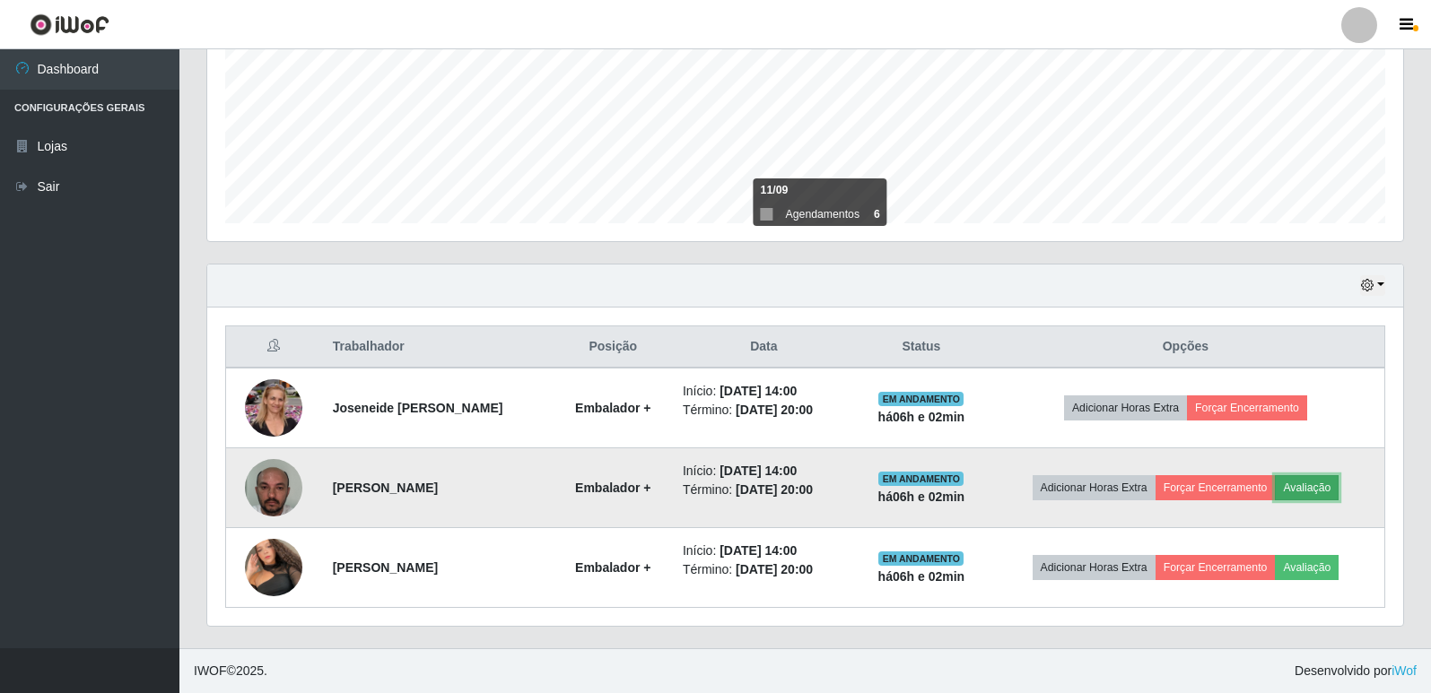
click at [1334, 488] on button "Avaliação" at bounding box center [1307, 487] width 64 height 25
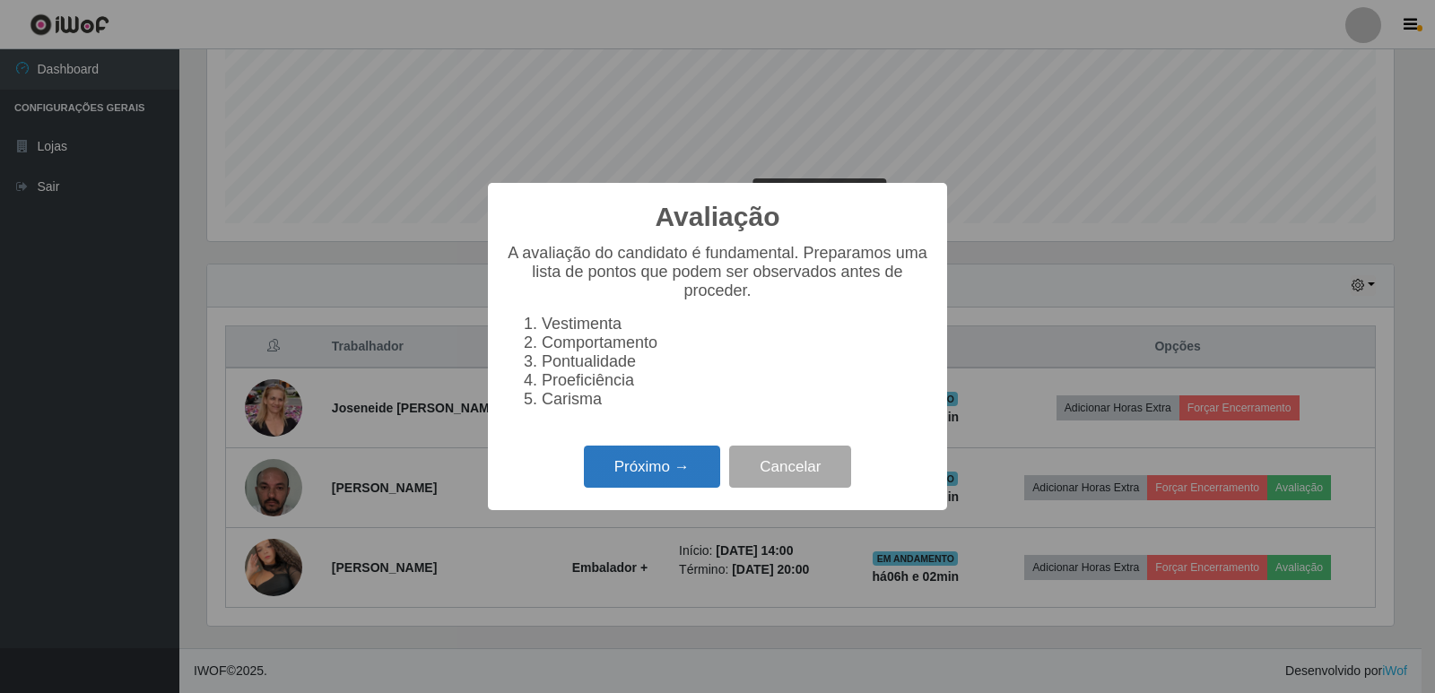
click at [686, 469] on button "Próximo →" at bounding box center [652, 467] width 136 height 42
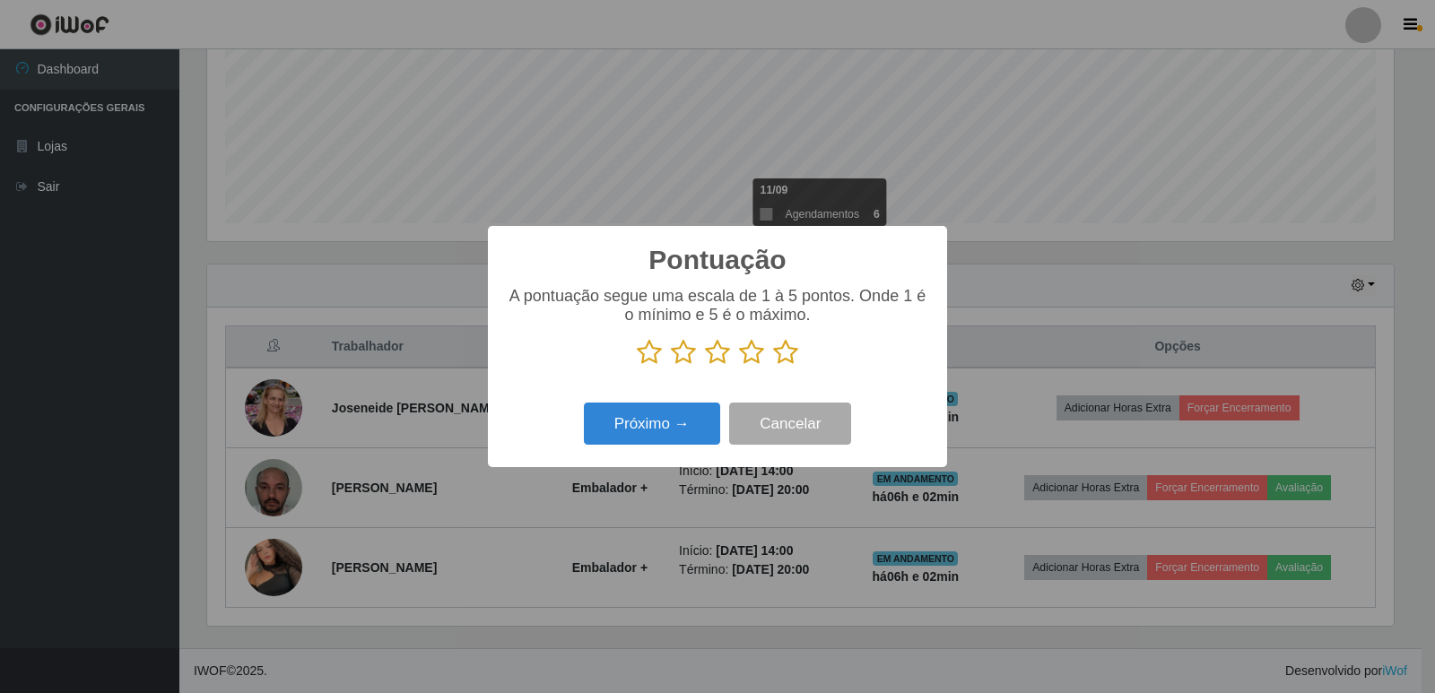
click at [779, 351] on icon at bounding box center [785, 352] width 25 height 27
click at [773, 366] on input "radio" at bounding box center [773, 366] width 0 height 0
click at [702, 413] on button "Próximo →" at bounding box center [652, 424] width 136 height 42
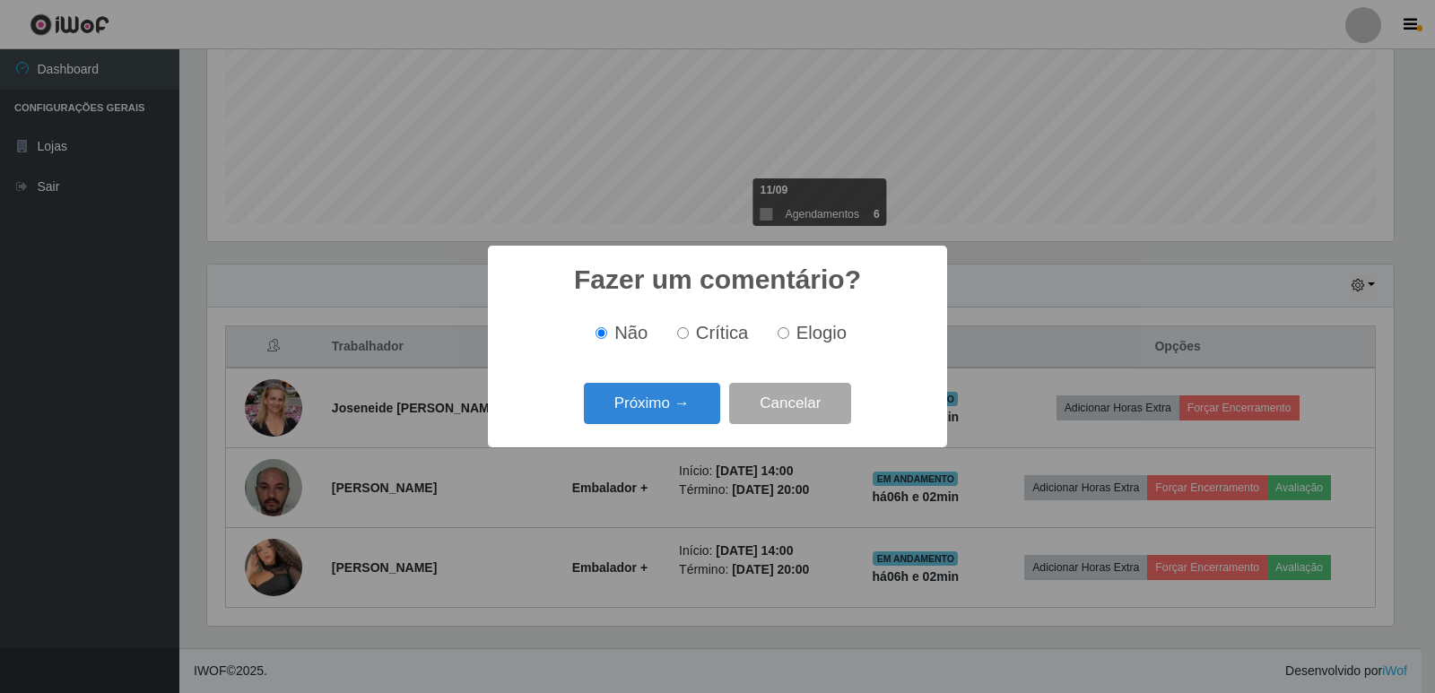
click at [790, 338] on label "Elogio" at bounding box center [809, 333] width 76 height 21
click at [789, 338] on input "Elogio" at bounding box center [784, 333] width 12 height 12
radio input "true"
click at [689, 406] on button "Próximo →" at bounding box center [652, 404] width 136 height 42
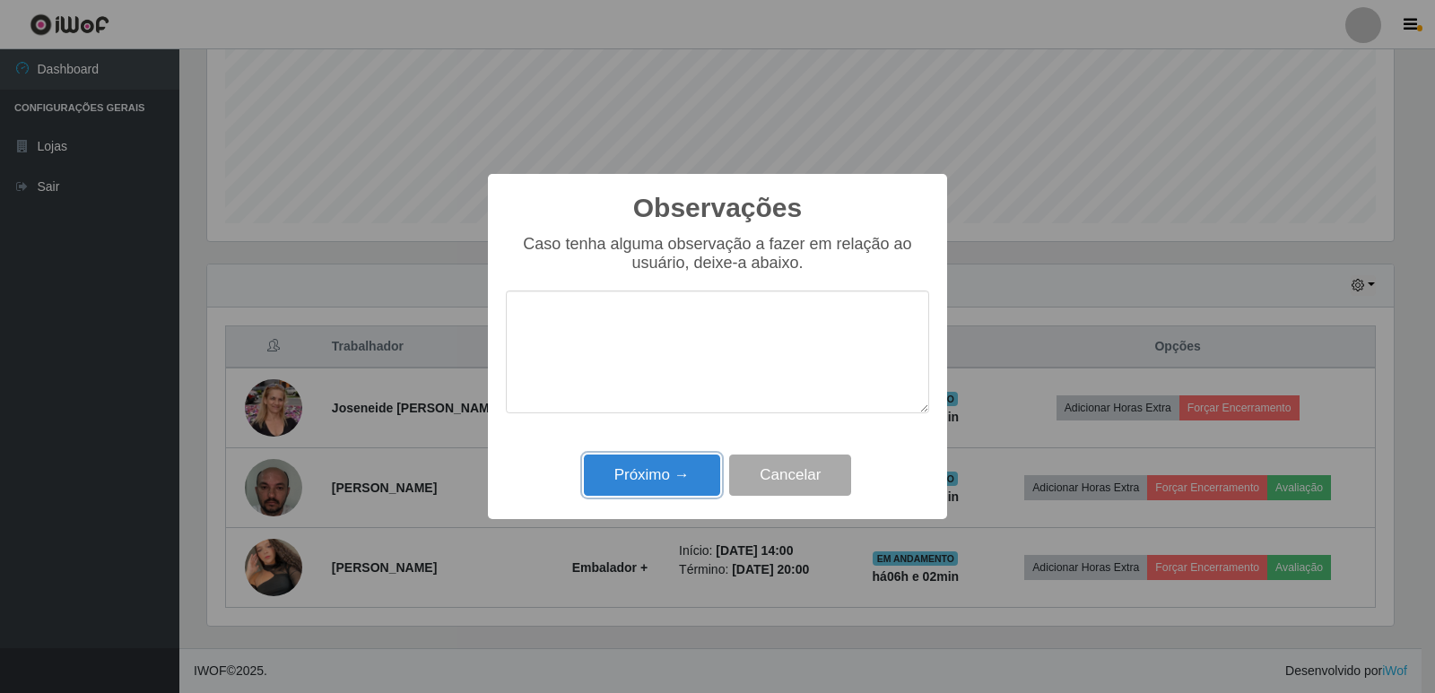
click at [700, 463] on button "Próximo →" at bounding box center [652, 476] width 136 height 42
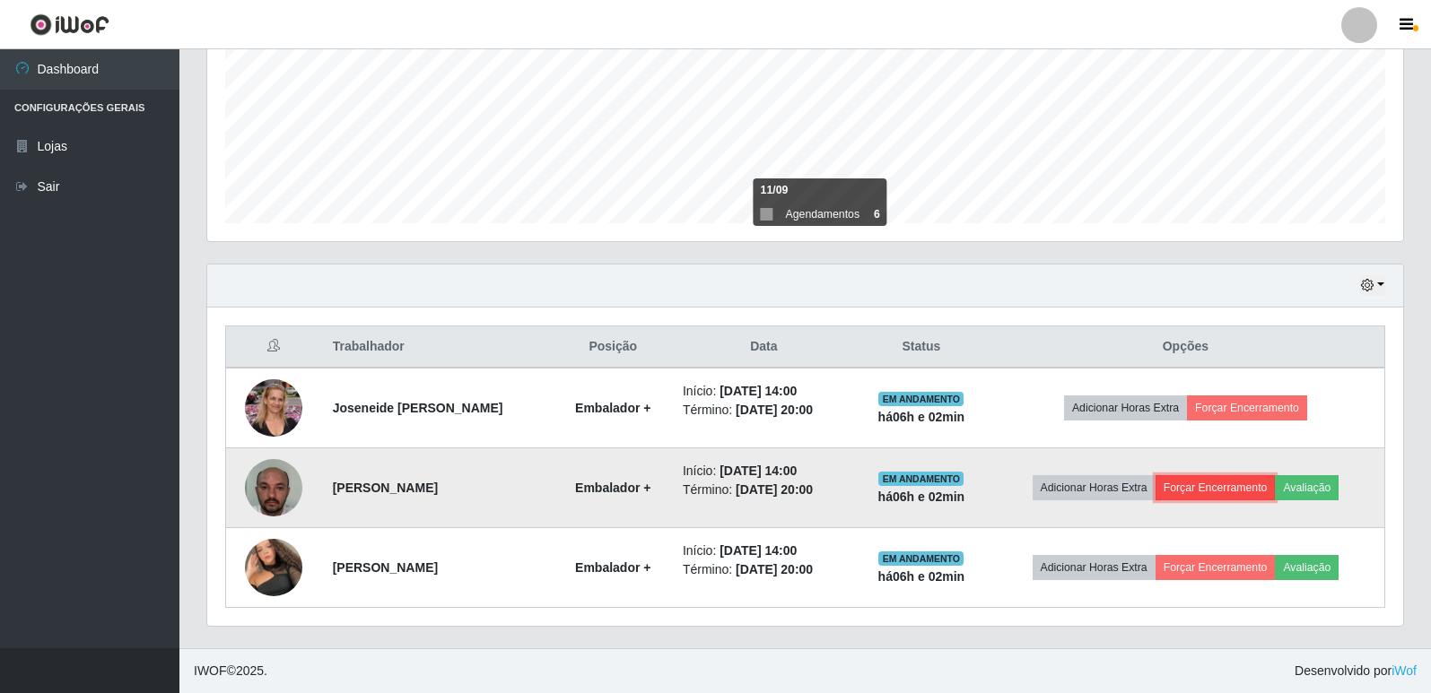
click at [1249, 496] on button "Forçar Encerramento" at bounding box center [1215, 487] width 120 height 25
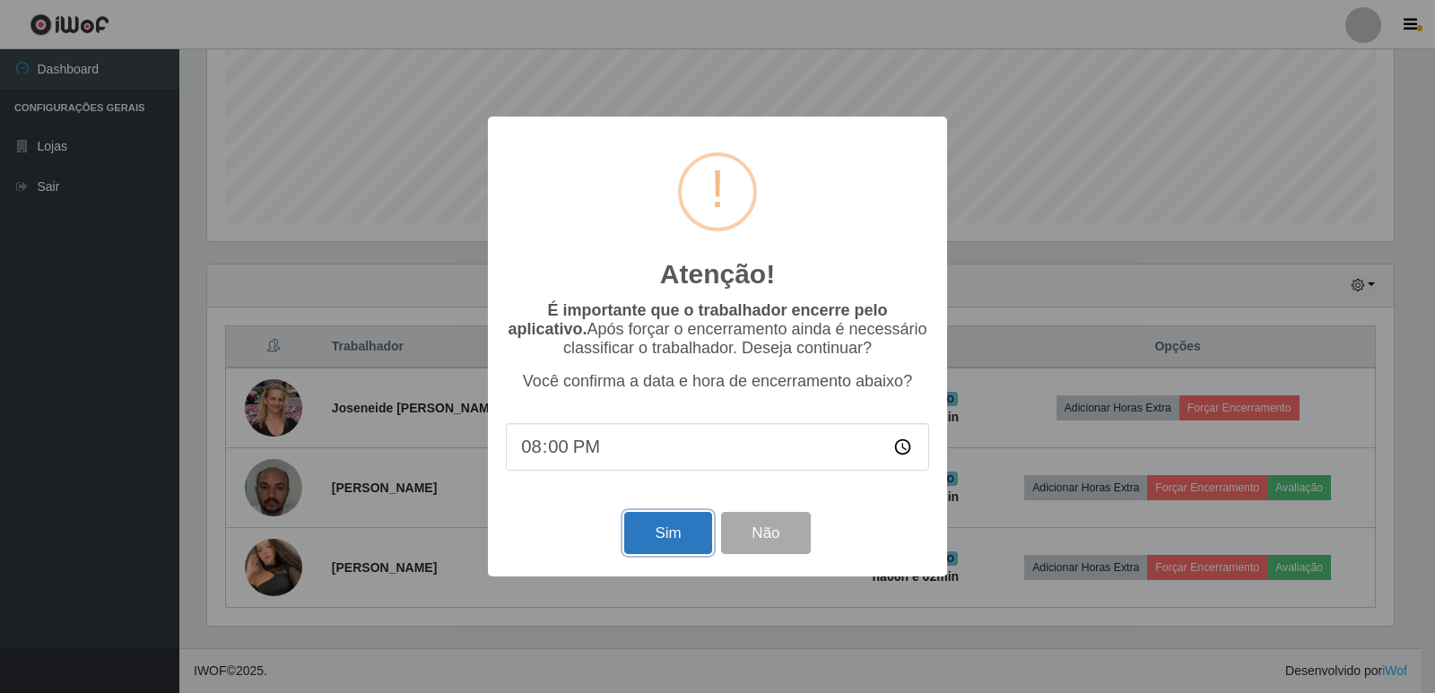
click at [685, 520] on button "Sim" at bounding box center [667, 533] width 87 height 42
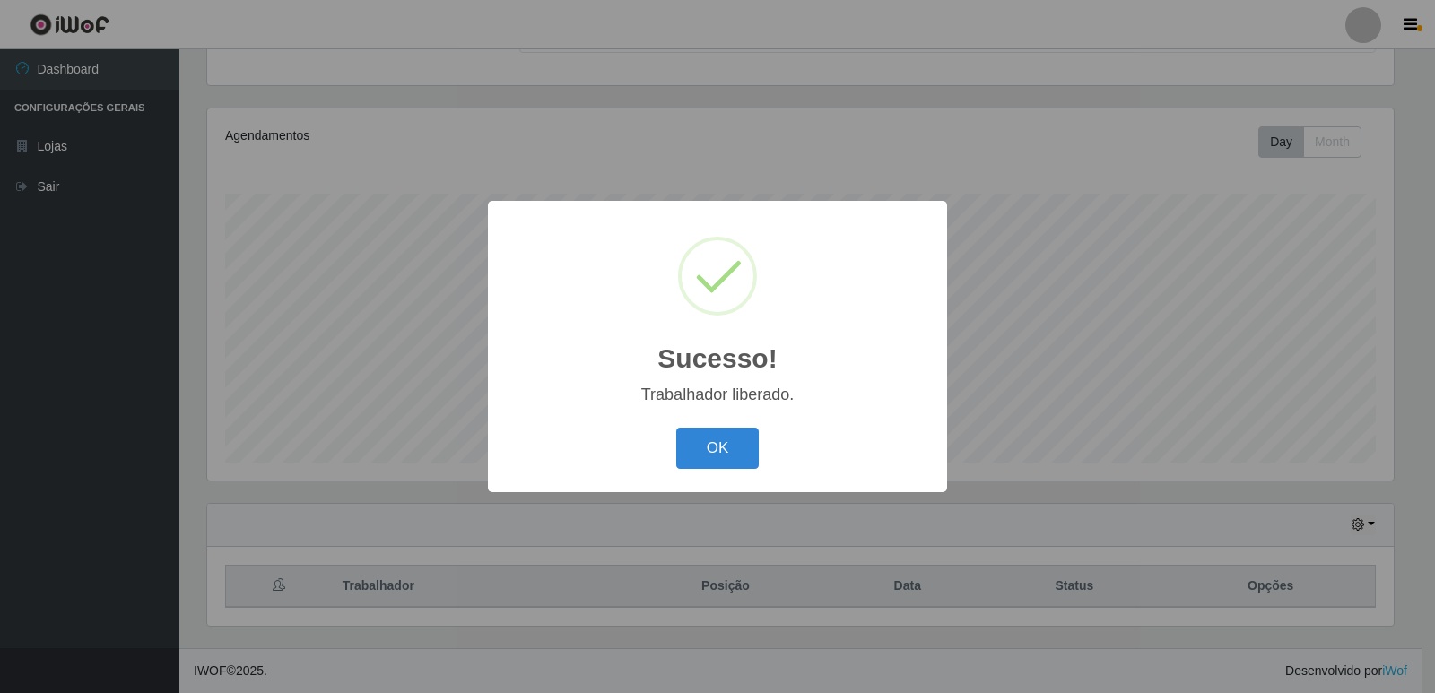
click at [737, 435] on button "OK" at bounding box center [717, 449] width 83 height 42
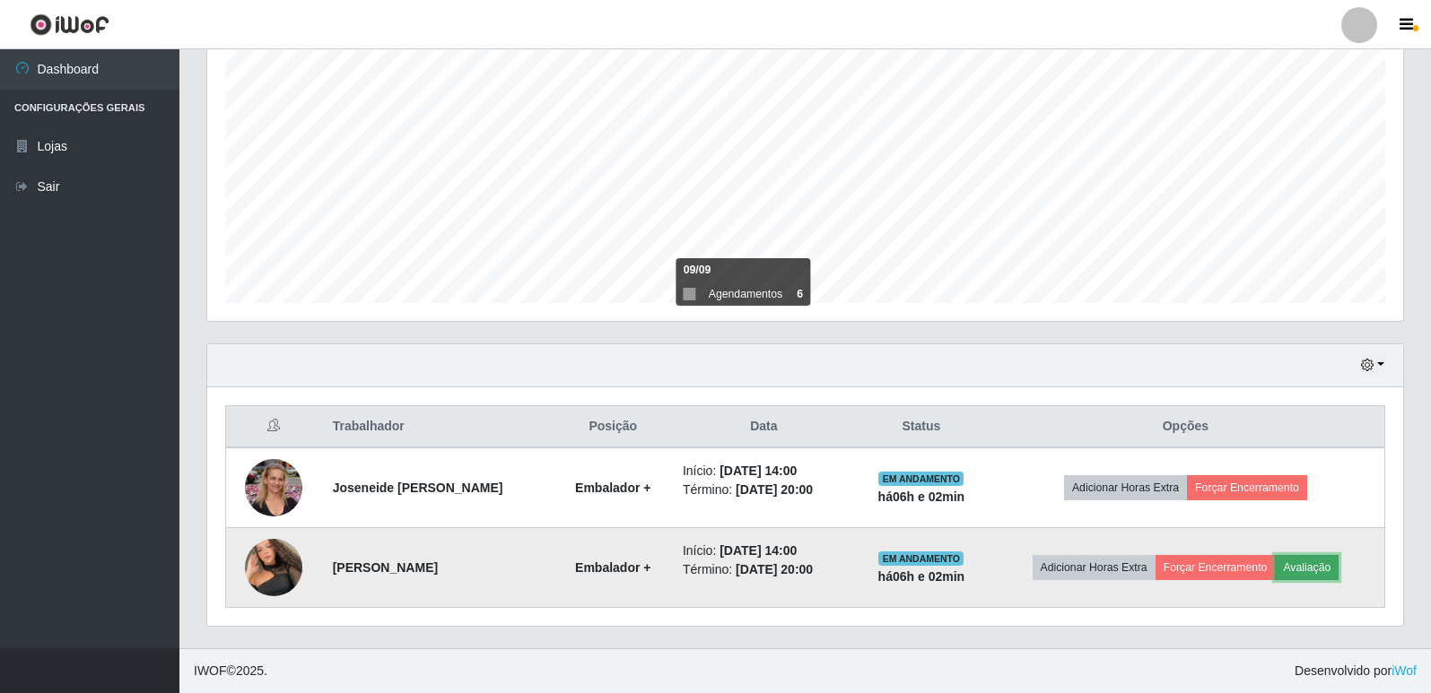
click at [1313, 563] on button "Avaliação" at bounding box center [1307, 567] width 64 height 25
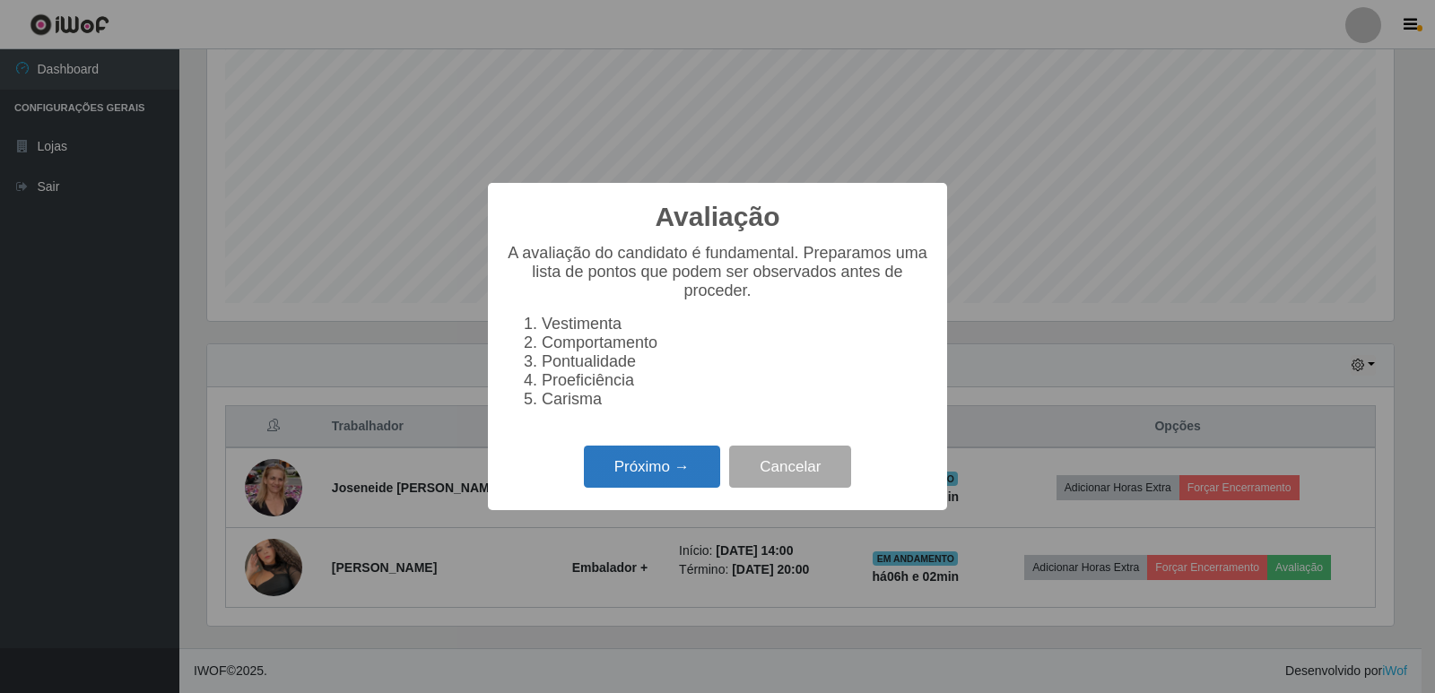
click at [660, 479] on button "Próximo →" at bounding box center [652, 467] width 136 height 42
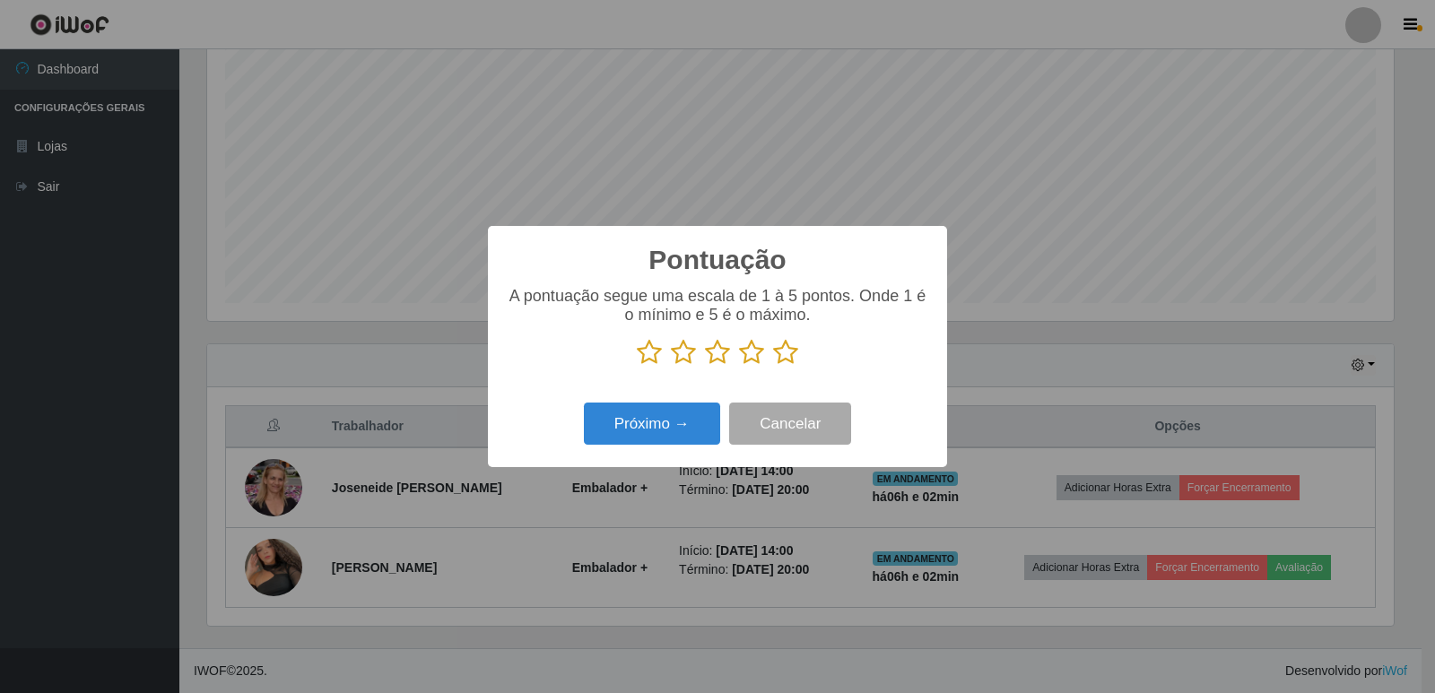
click at [794, 371] on div "A pontuação segue uma escala de 1 à 5 pontos. Onde 1 é o mínimo e 5 é o máximo." at bounding box center [717, 333] width 423 height 93
click at [785, 366] on icon at bounding box center [785, 352] width 25 height 27
click at [773, 366] on input "radio" at bounding box center [773, 366] width 0 height 0
click at [670, 414] on button "Próximo →" at bounding box center [652, 424] width 136 height 42
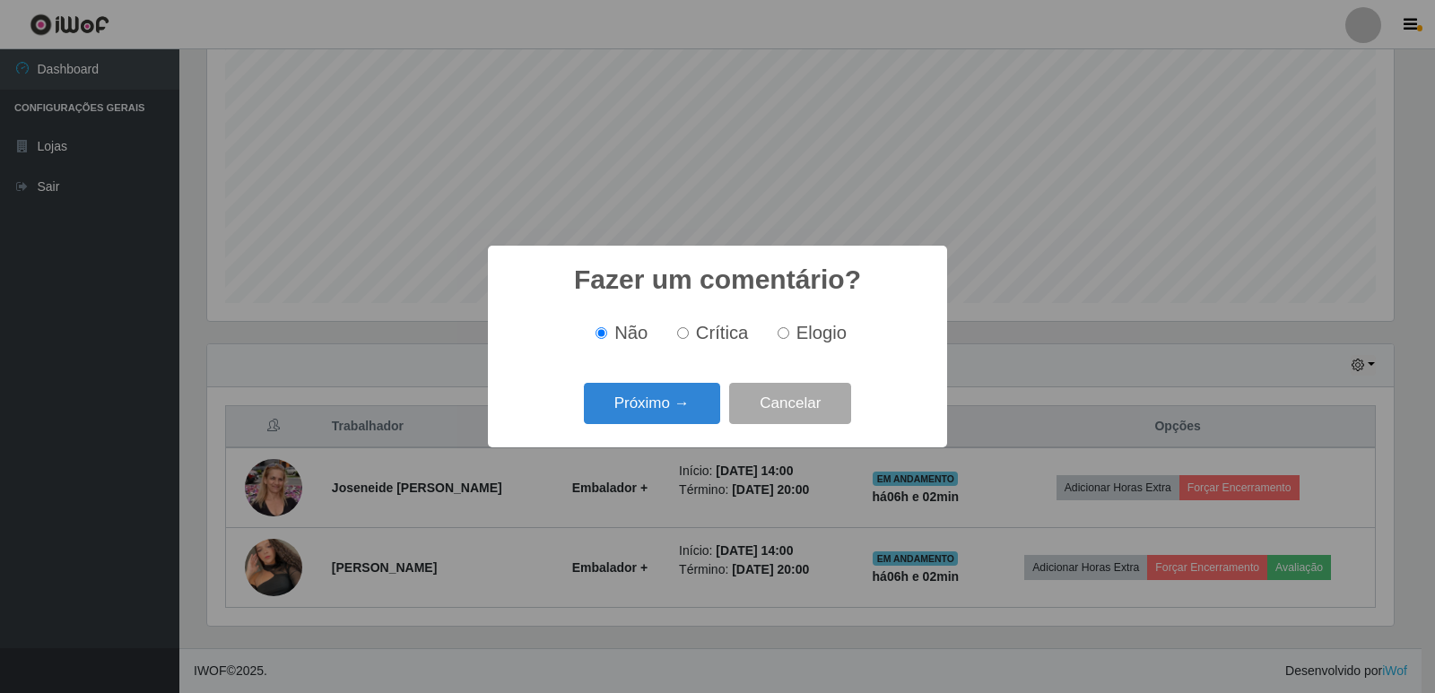
drag, startPoint x: 788, startPoint y: 337, endPoint x: 714, endPoint y: 335, distance: 73.6
click at [771, 336] on label "Elogio" at bounding box center [809, 333] width 76 height 21
click at [778, 336] on input "Elogio" at bounding box center [784, 333] width 12 height 12
radio input "true"
click at [688, 393] on button "Próximo →" at bounding box center [652, 404] width 136 height 42
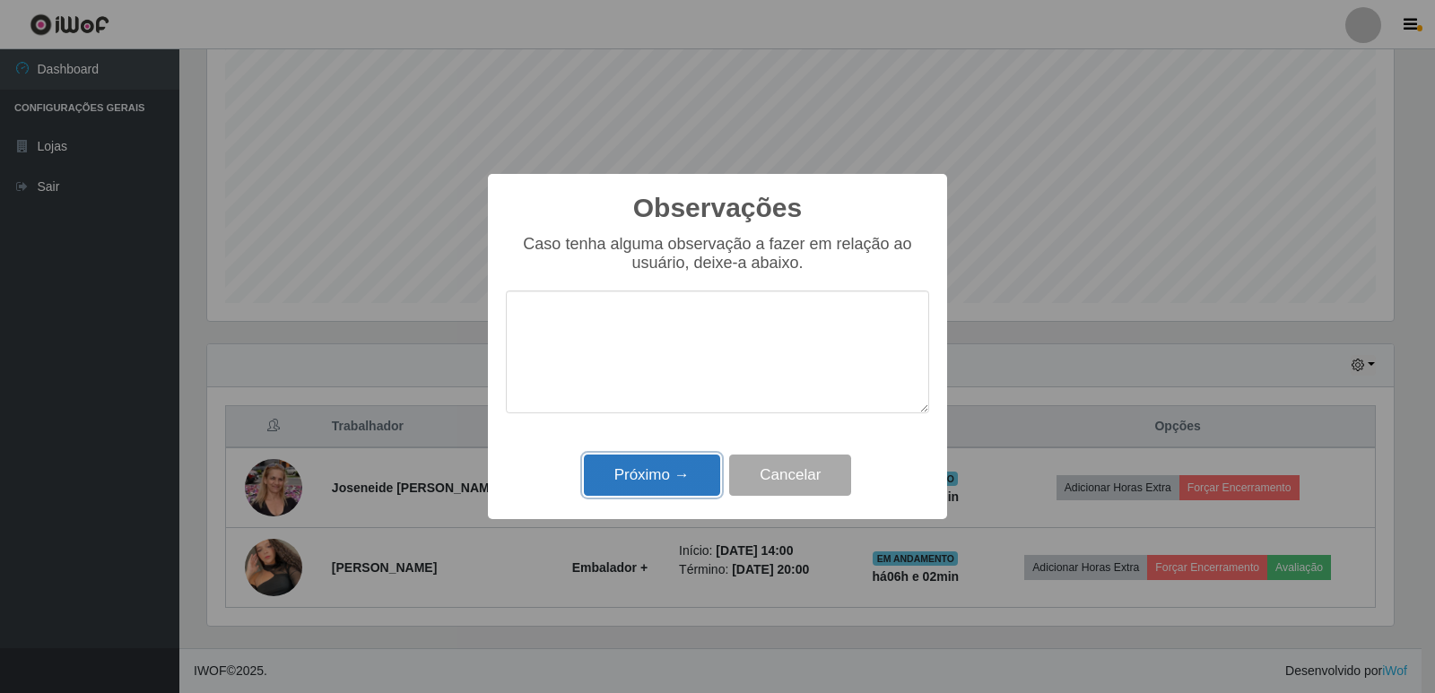
click at [685, 466] on button "Próximo →" at bounding box center [652, 476] width 136 height 42
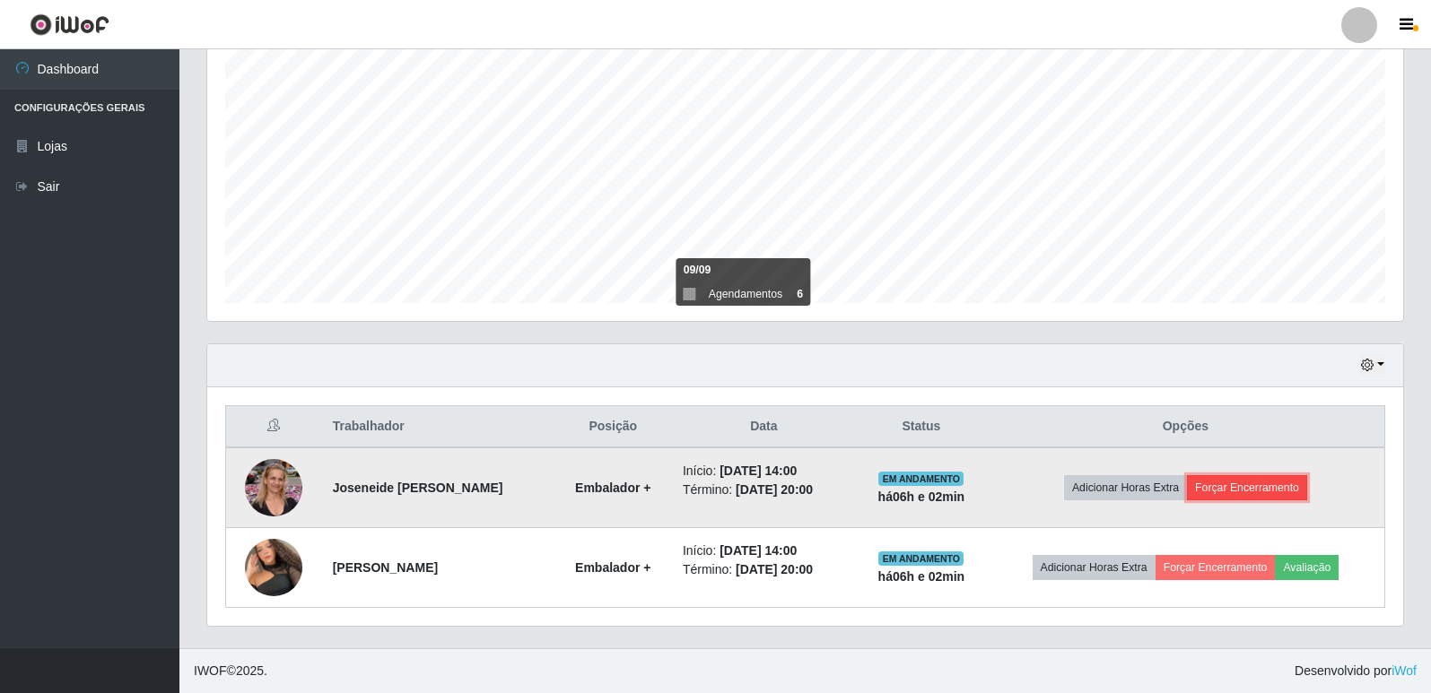
click at [1203, 491] on button "Forçar Encerramento" at bounding box center [1247, 487] width 120 height 25
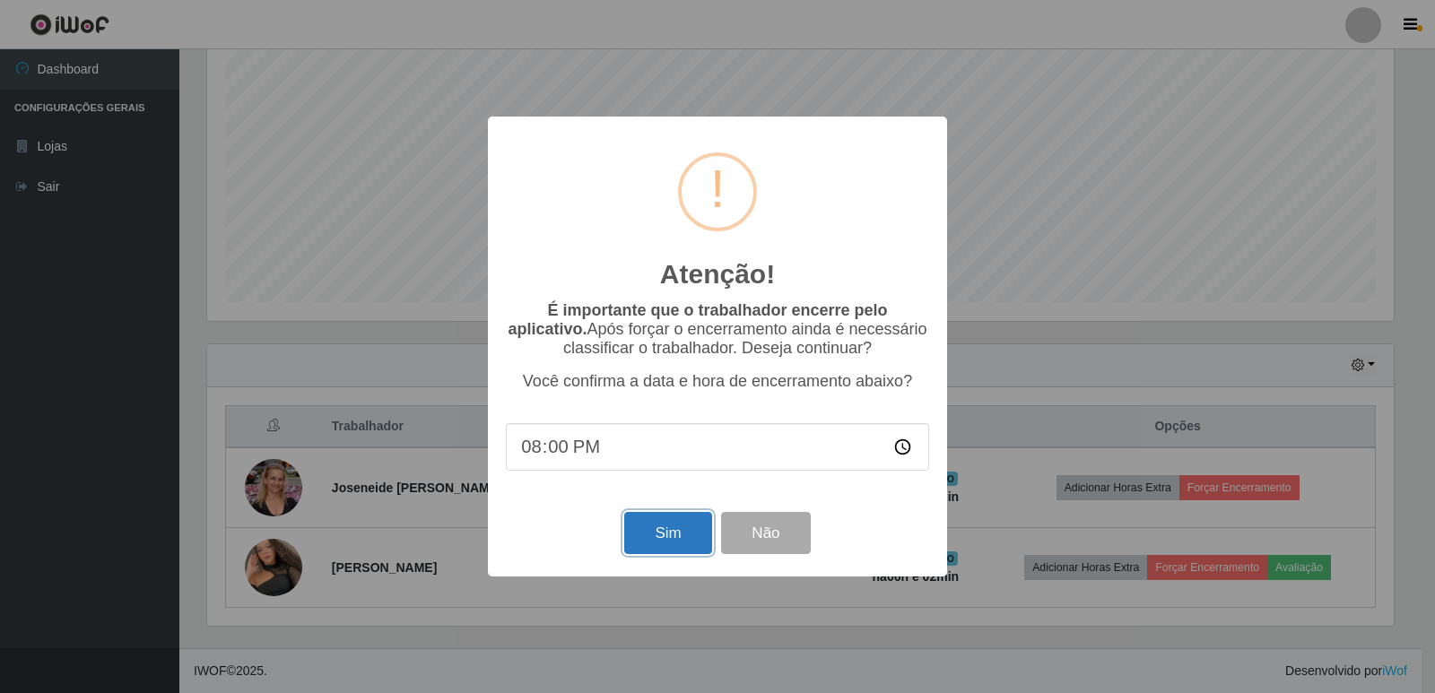
click at [690, 528] on button "Sim" at bounding box center [667, 533] width 87 height 42
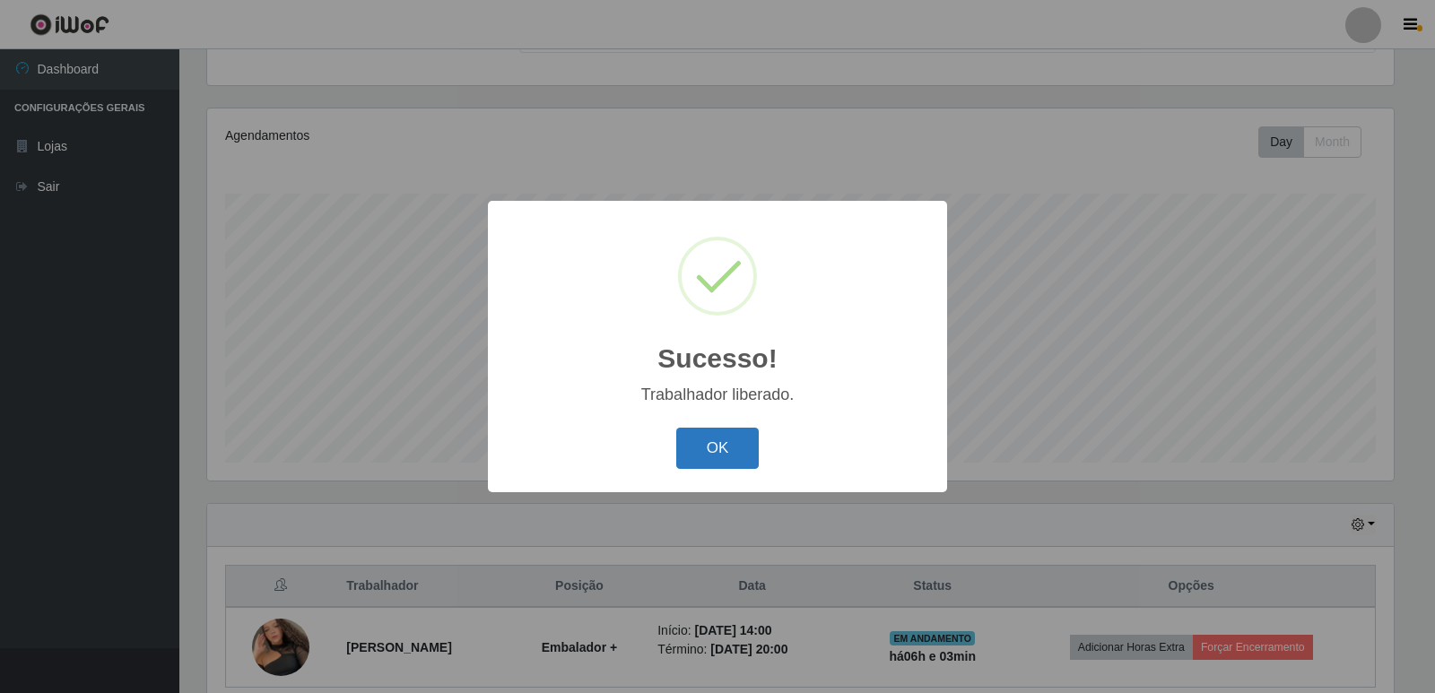
click at [719, 438] on button "OK" at bounding box center [717, 449] width 83 height 42
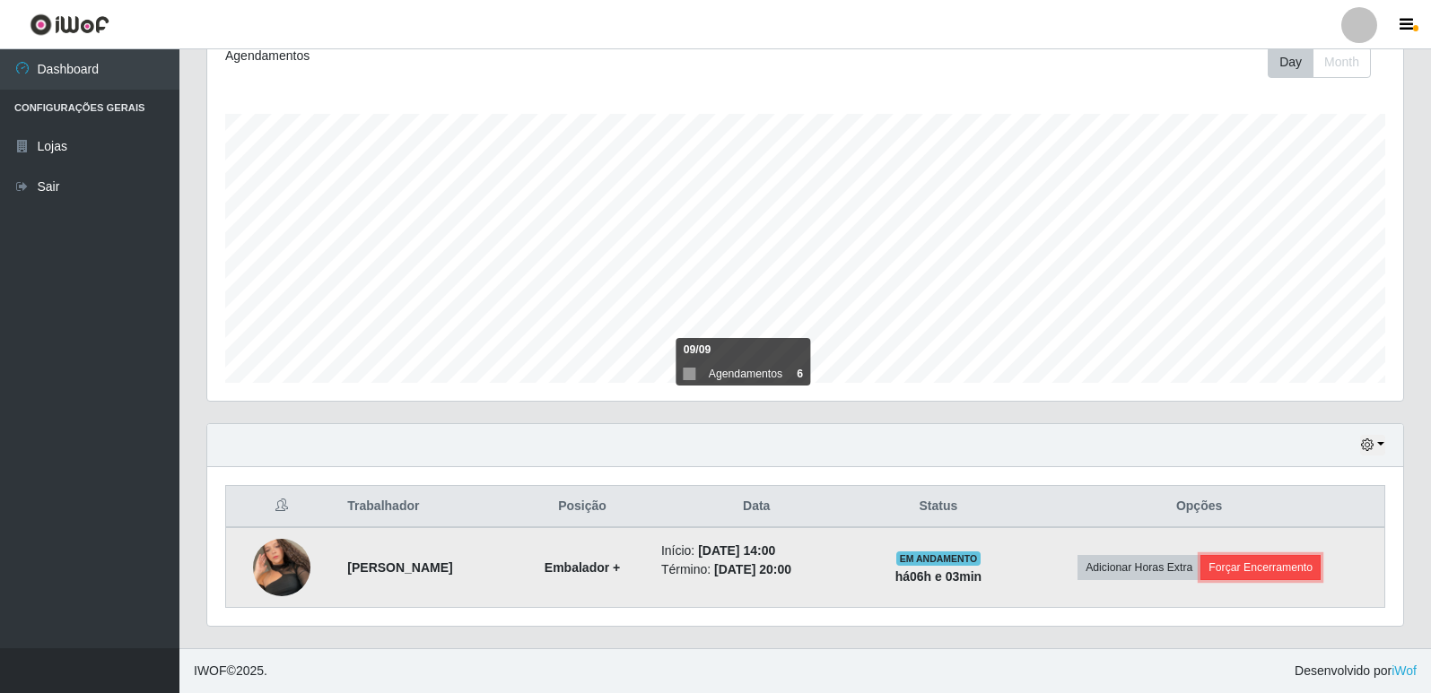
click at [1256, 562] on button "Forçar Encerramento" at bounding box center [1260, 567] width 120 height 25
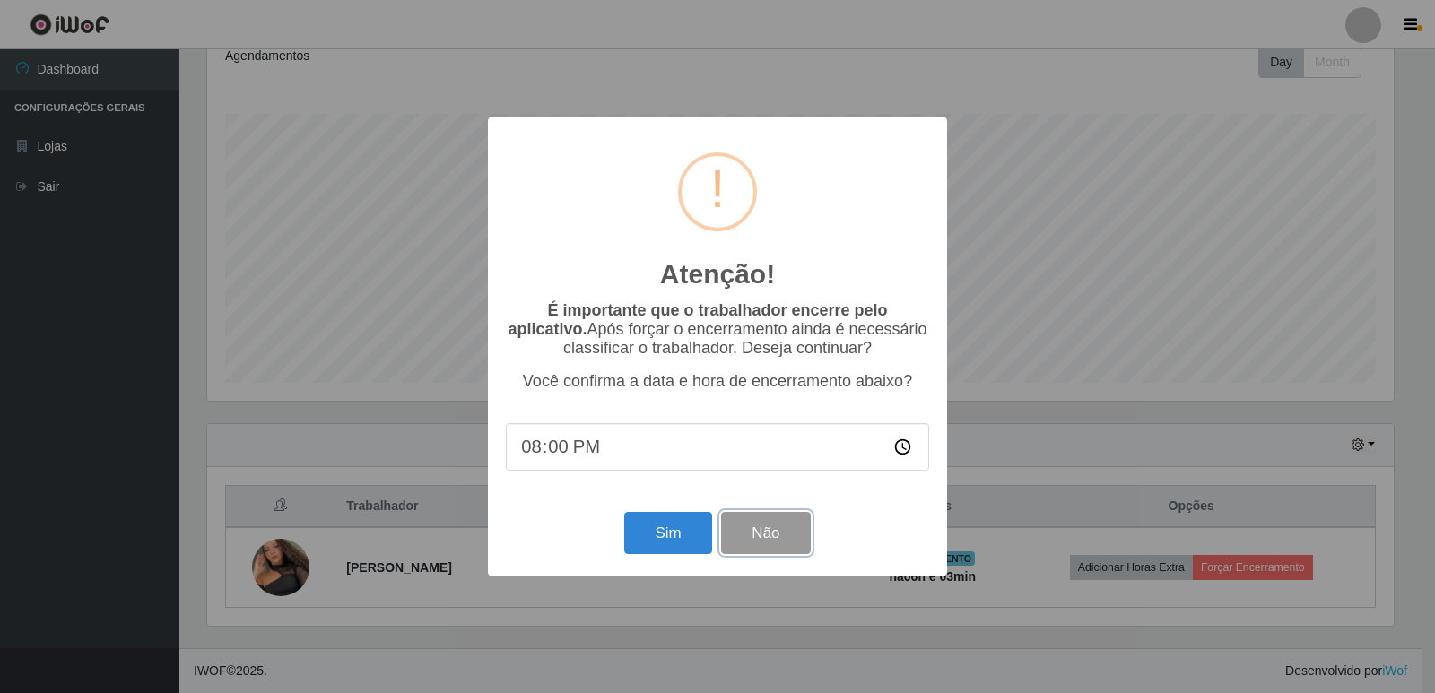
click at [796, 544] on button "Não" at bounding box center [765, 533] width 89 height 42
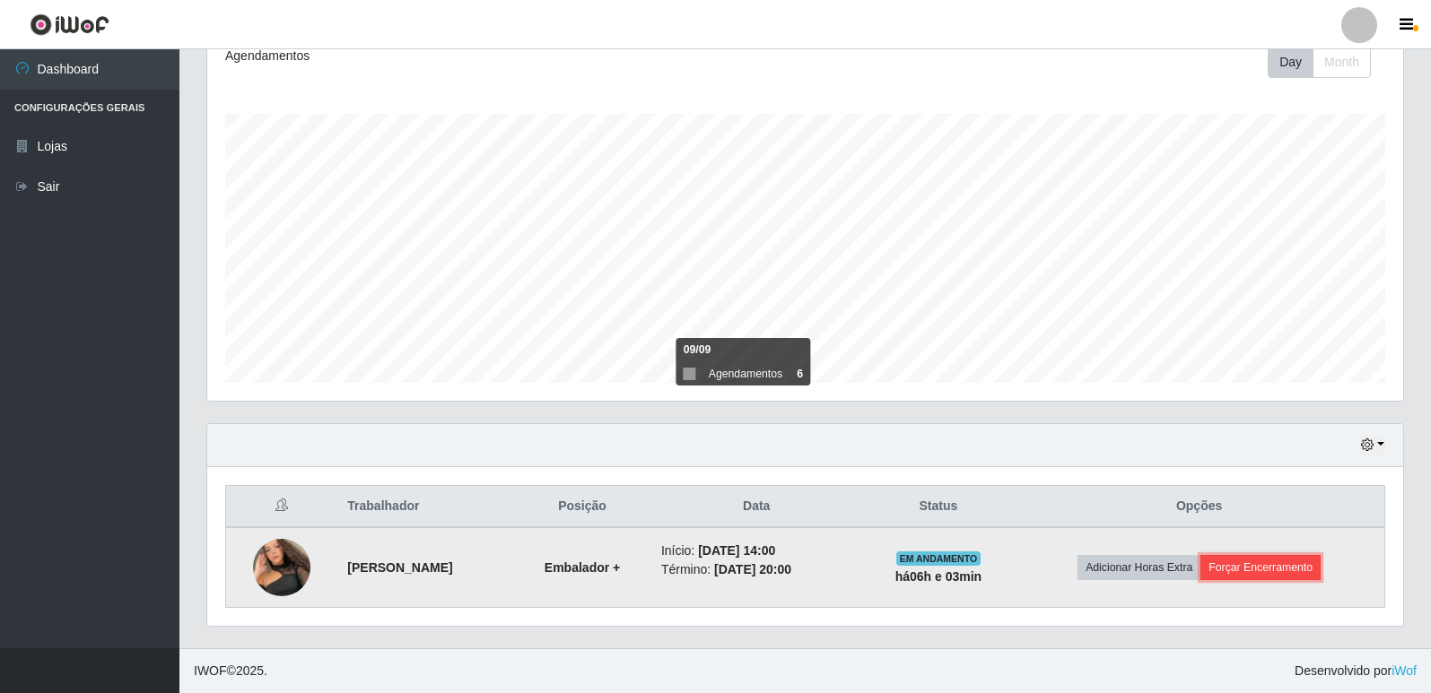
click at [1244, 571] on button "Forçar Encerramento" at bounding box center [1260, 567] width 120 height 25
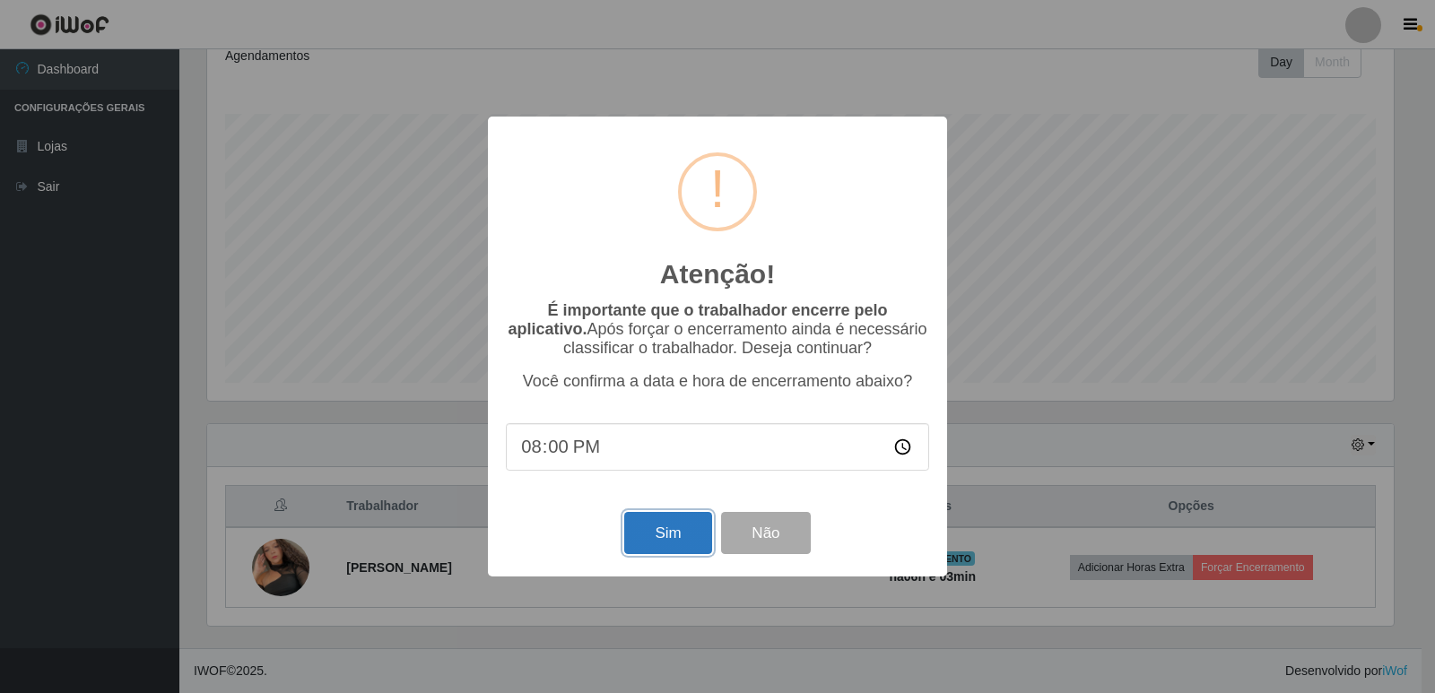
click at [662, 544] on button "Sim" at bounding box center [667, 533] width 87 height 42
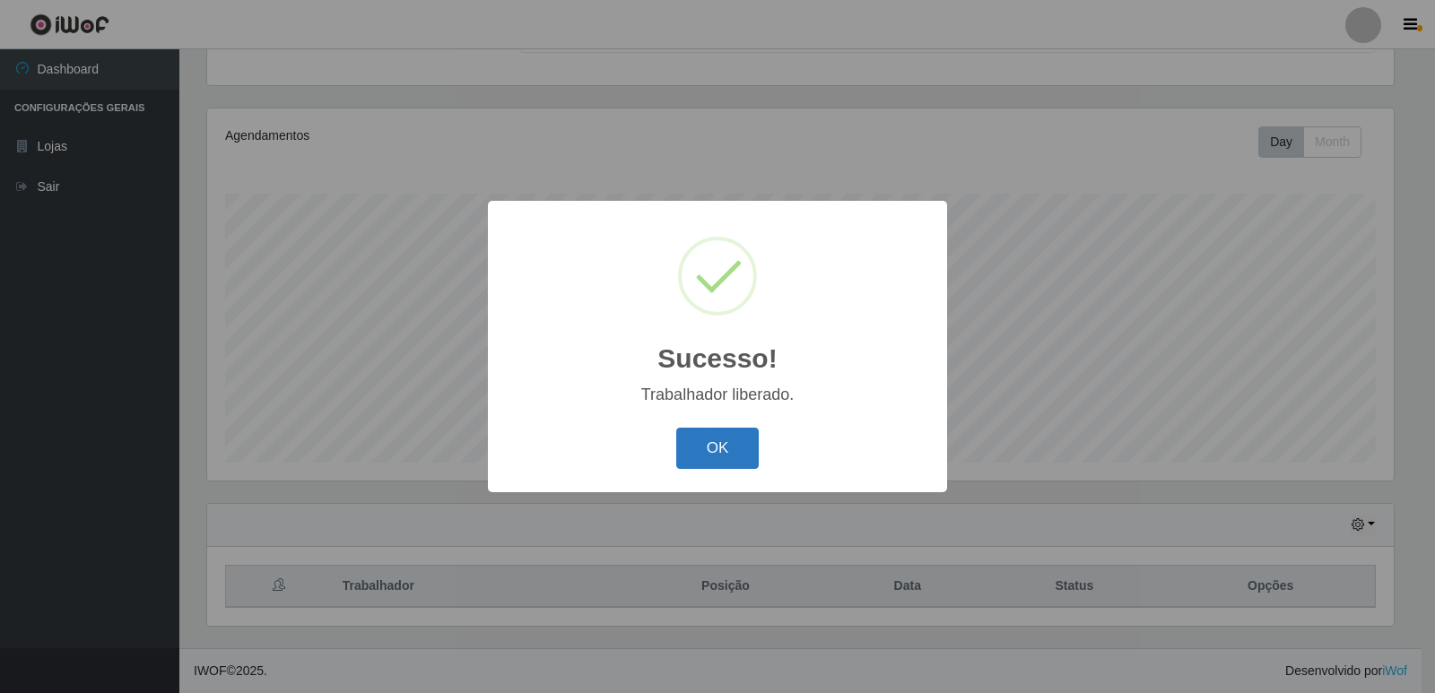
click at [729, 463] on button "OK" at bounding box center [717, 449] width 83 height 42
